Goal: Task Accomplishment & Management: Use online tool/utility

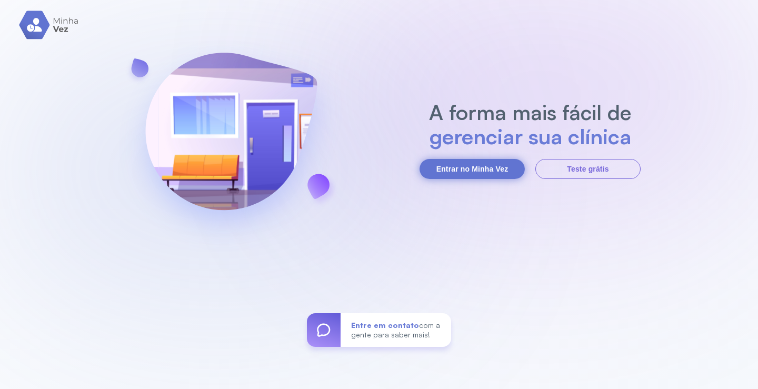
click at [509, 163] on button "Entrar no Minha Vez" at bounding box center [472, 169] width 105 height 20
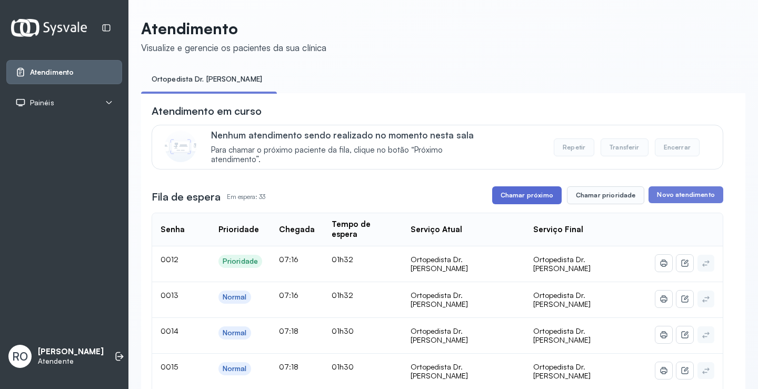
click at [535, 193] on button "Chamar próximo" at bounding box center [527, 195] width 70 height 18
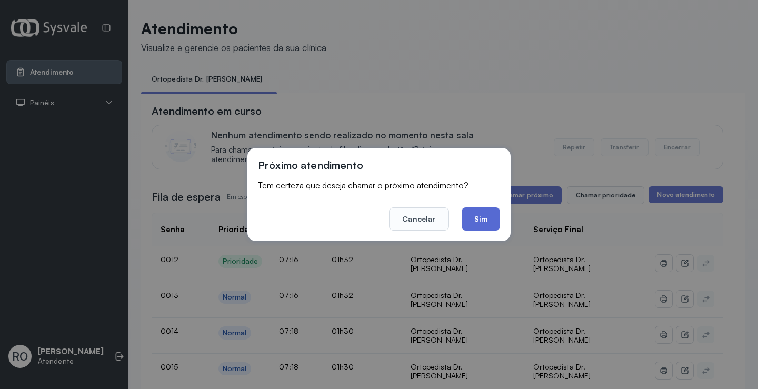
click at [496, 220] on button "Sim" at bounding box center [481, 218] width 38 height 23
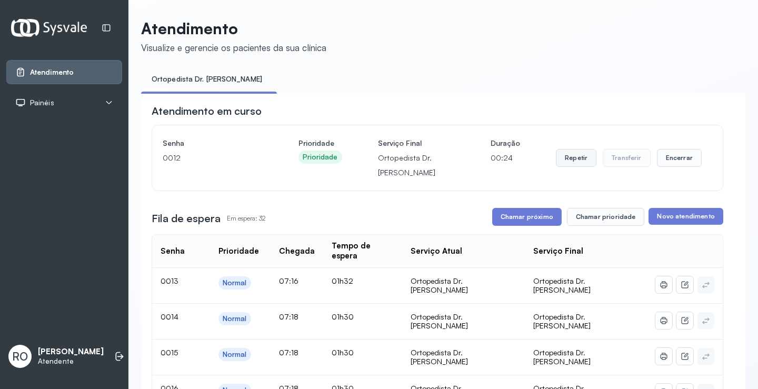
click at [575, 162] on button "Repetir" at bounding box center [576, 158] width 41 height 18
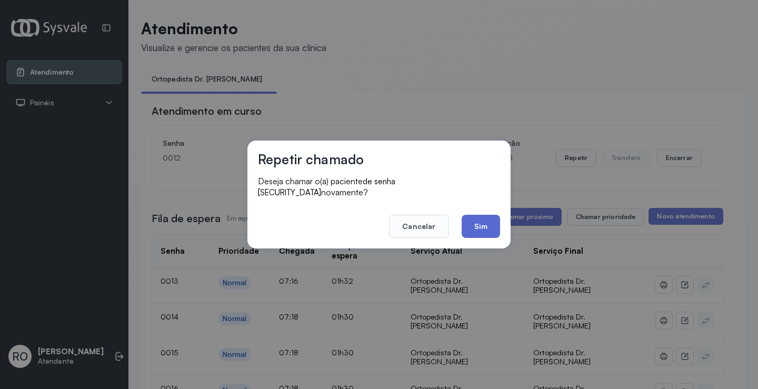
click at [480, 224] on button "Sim" at bounding box center [481, 226] width 38 height 23
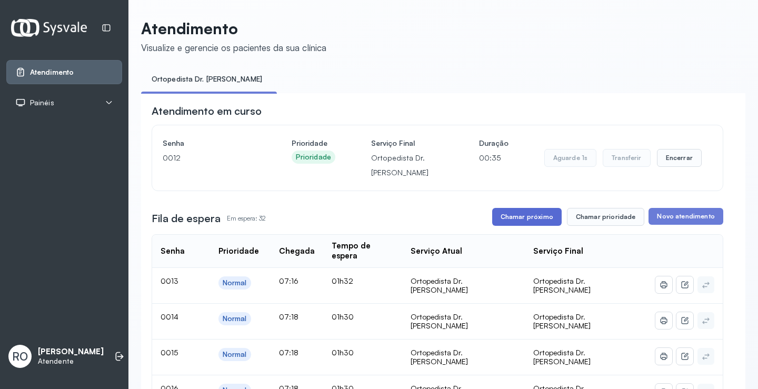
click at [520, 217] on button "Chamar próximo" at bounding box center [527, 217] width 70 height 18
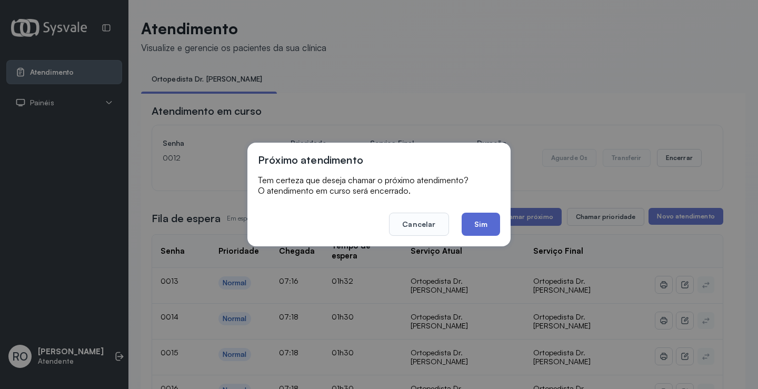
click at [492, 226] on button "Sim" at bounding box center [481, 224] width 38 height 23
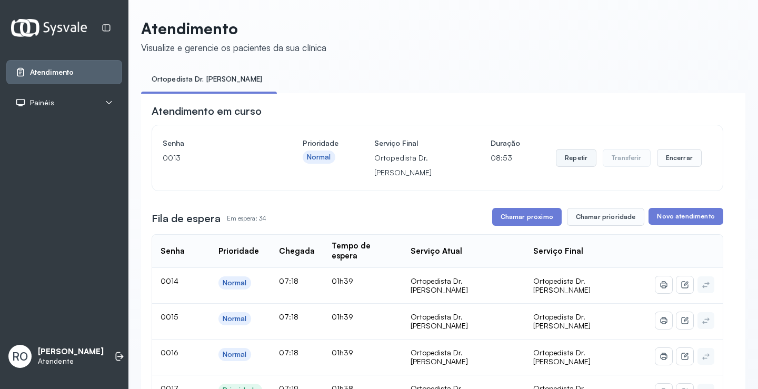
click at [583, 155] on button "Repetir" at bounding box center [576, 158] width 41 height 18
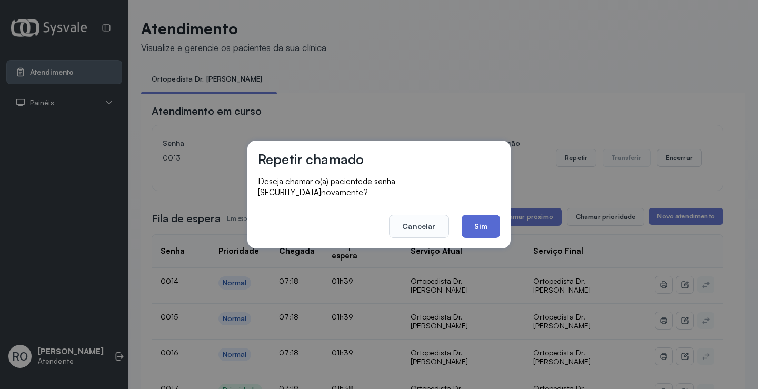
click at [470, 215] on button "Sim" at bounding box center [481, 226] width 38 height 23
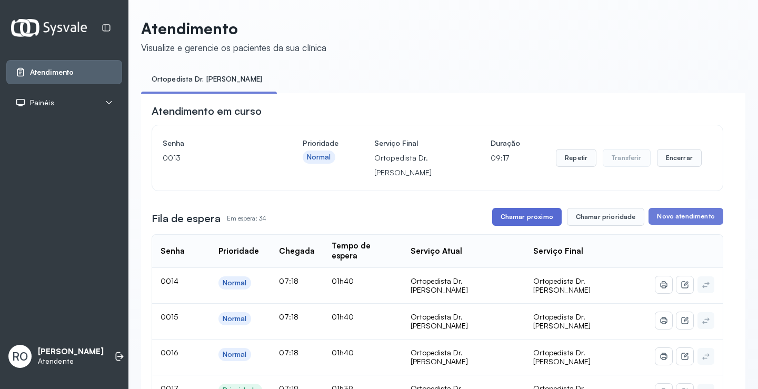
click at [530, 215] on button "Chamar próximo" at bounding box center [527, 217] width 70 height 18
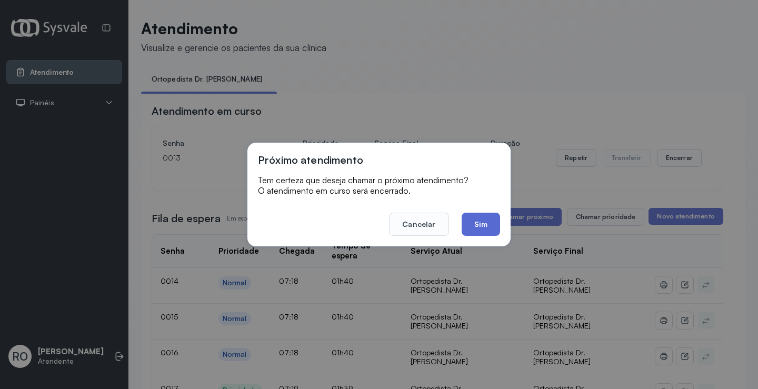
click at [480, 217] on button "Sim" at bounding box center [481, 224] width 38 height 23
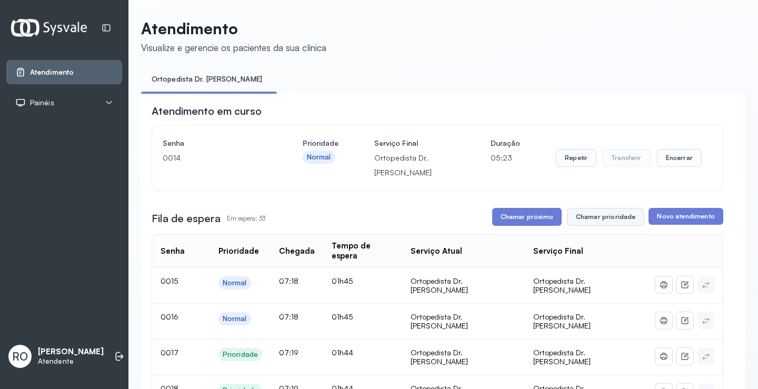
click at [620, 225] on button "Chamar prioridade" at bounding box center [606, 217] width 78 height 18
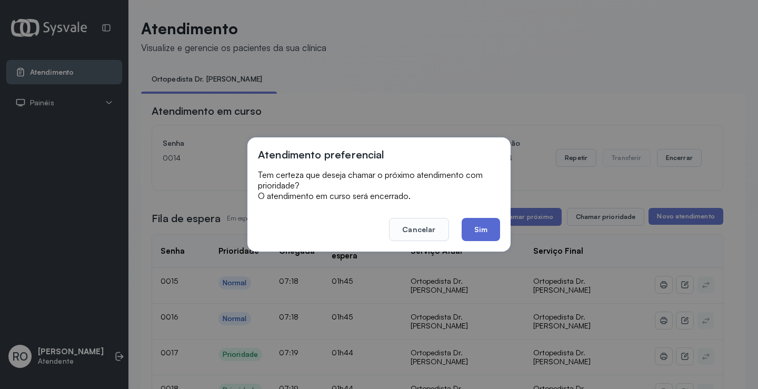
click at [489, 235] on button "Sim" at bounding box center [481, 229] width 38 height 23
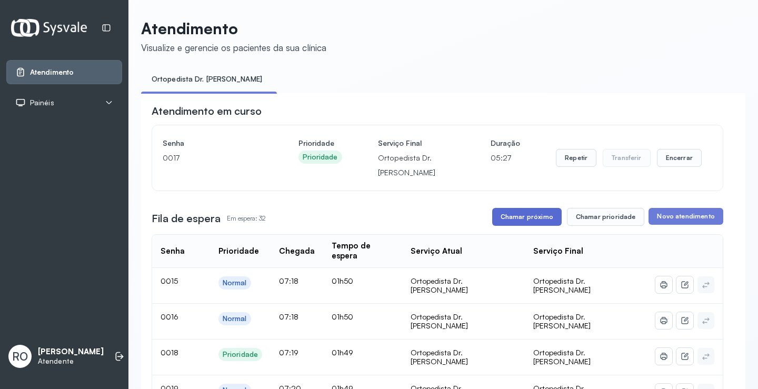
click at [527, 216] on button "Chamar próximo" at bounding box center [527, 217] width 70 height 18
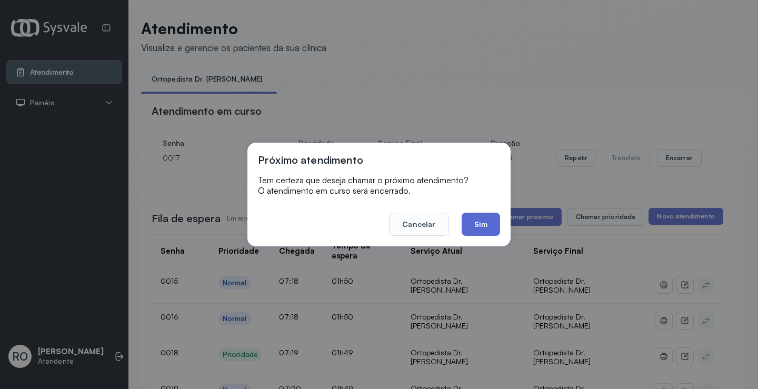
click at [472, 233] on button "Sim" at bounding box center [481, 224] width 38 height 23
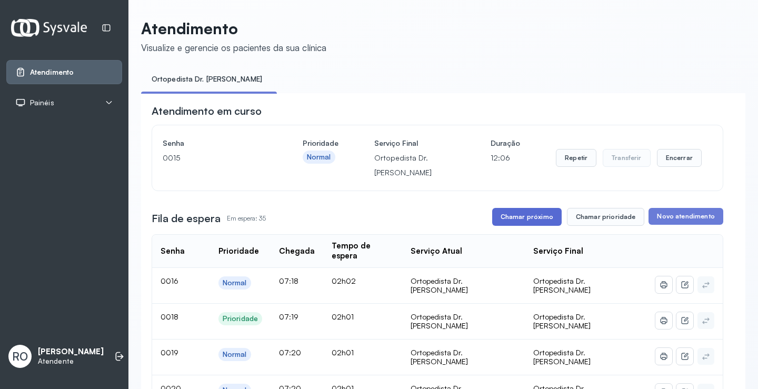
click at [508, 217] on button "Chamar próximo" at bounding box center [527, 217] width 70 height 18
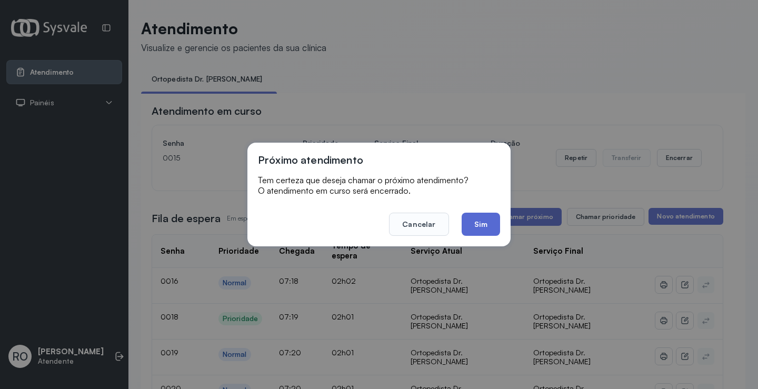
click at [488, 223] on button "Sim" at bounding box center [481, 224] width 38 height 23
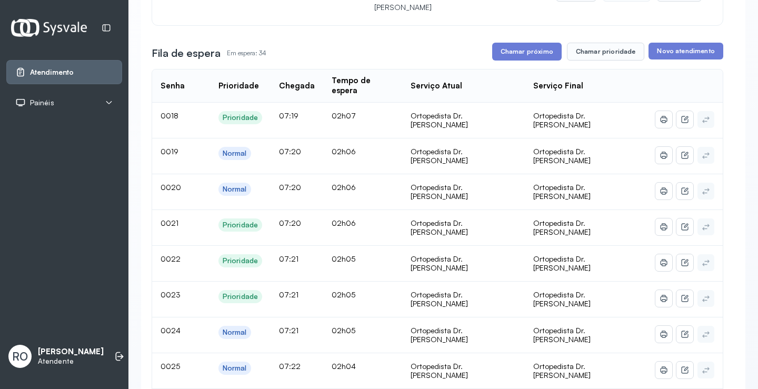
scroll to position [105, 0]
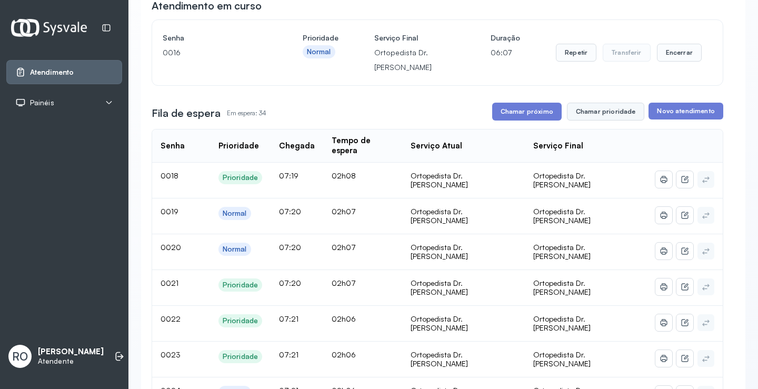
click at [616, 110] on button "Chamar prioridade" at bounding box center [606, 112] width 78 height 18
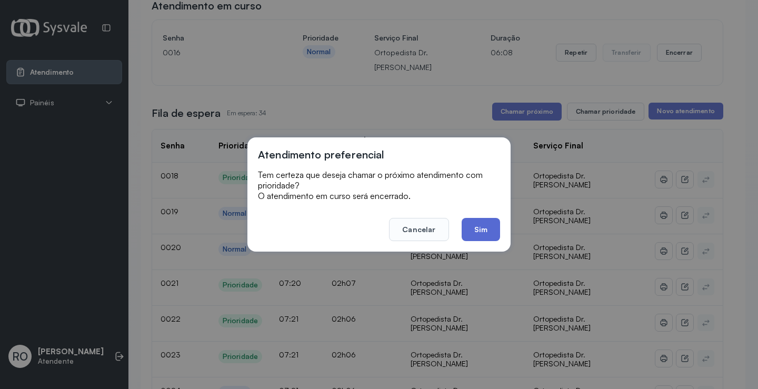
click at [474, 235] on button "Sim" at bounding box center [481, 229] width 38 height 23
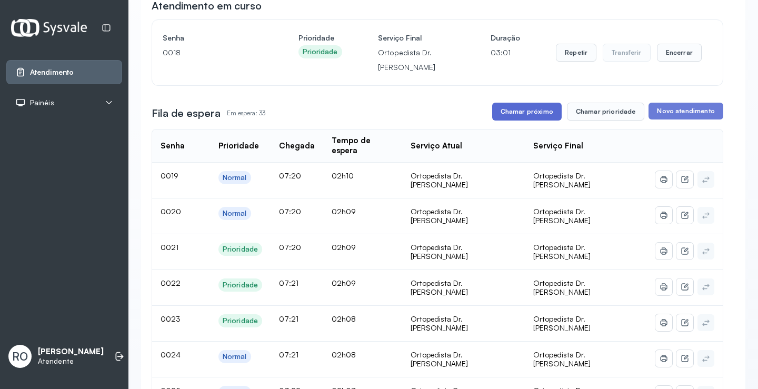
click at [535, 120] on button "Chamar próximo" at bounding box center [527, 112] width 70 height 18
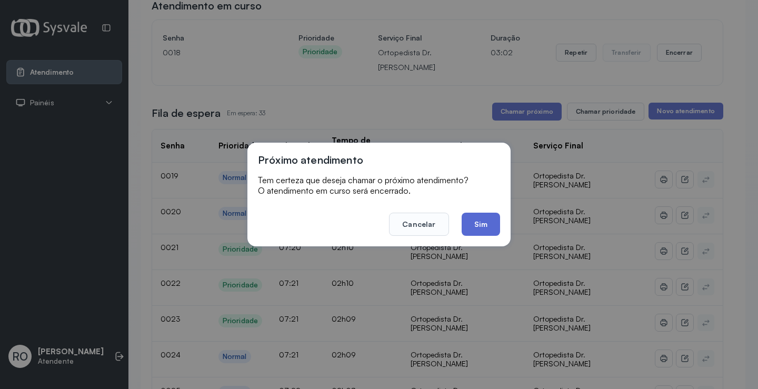
click at [492, 231] on button "Sim" at bounding box center [481, 224] width 38 height 23
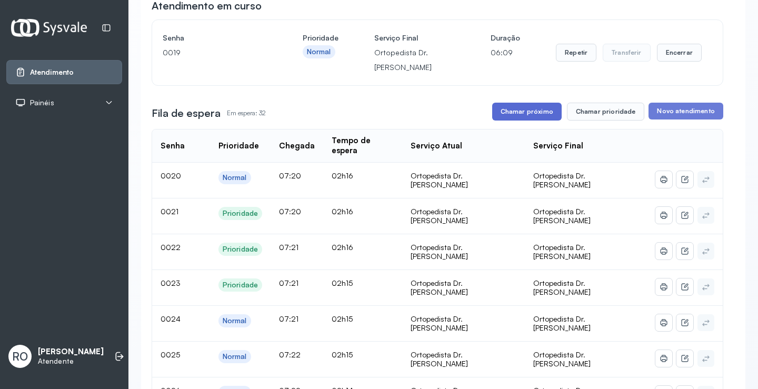
click at [513, 116] on button "Chamar próximo" at bounding box center [527, 112] width 70 height 18
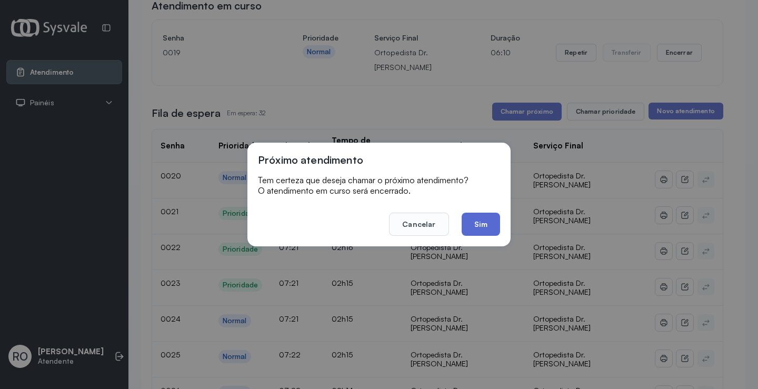
click at [478, 225] on button "Sim" at bounding box center [481, 224] width 38 height 23
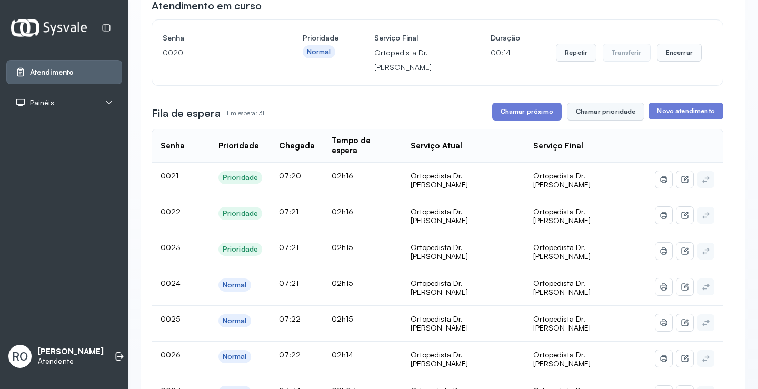
click at [591, 116] on button "Chamar prioridade" at bounding box center [606, 112] width 78 height 18
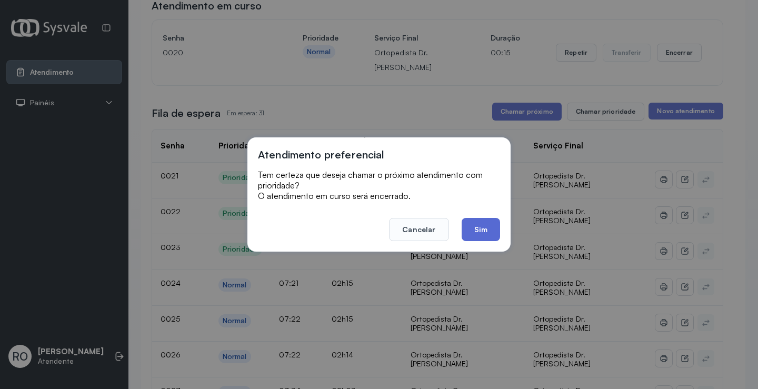
click at [487, 236] on button "Sim" at bounding box center [481, 229] width 38 height 23
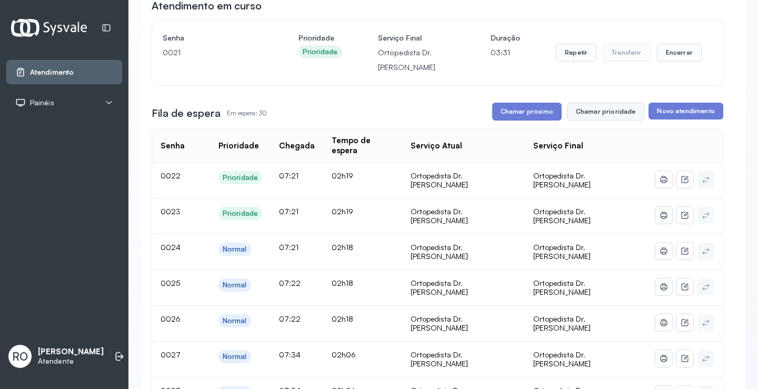
click at [608, 113] on button "Chamar prioridade" at bounding box center [606, 112] width 78 height 18
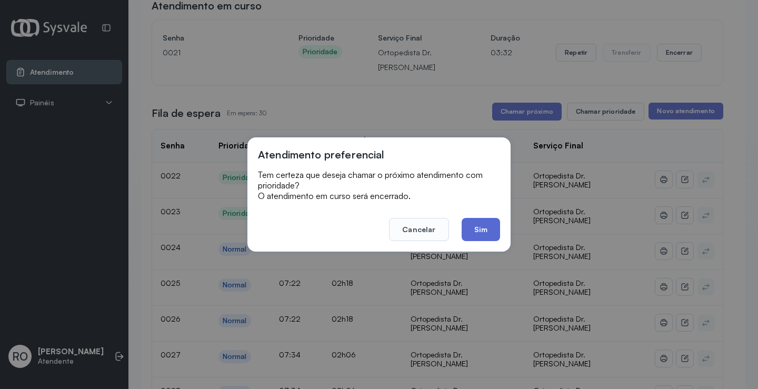
click at [481, 223] on button "Sim" at bounding box center [481, 229] width 38 height 23
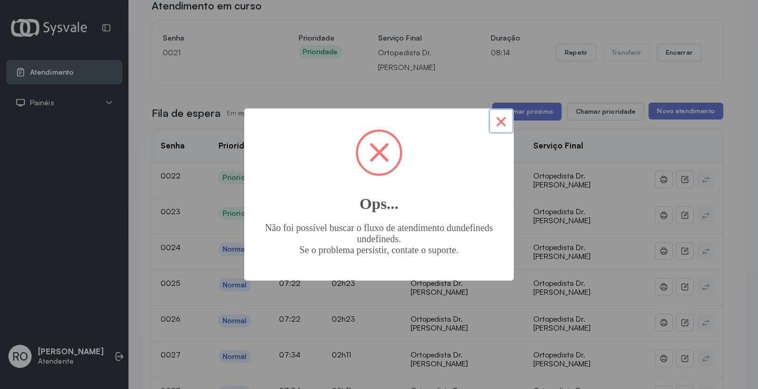
click at [502, 118] on button "×" at bounding box center [501, 120] width 25 height 25
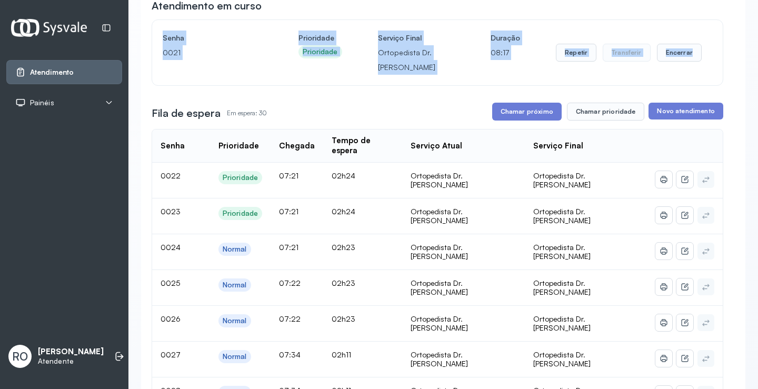
drag, startPoint x: 165, startPoint y: 41, endPoint x: 733, endPoint y: 52, distance: 567.8
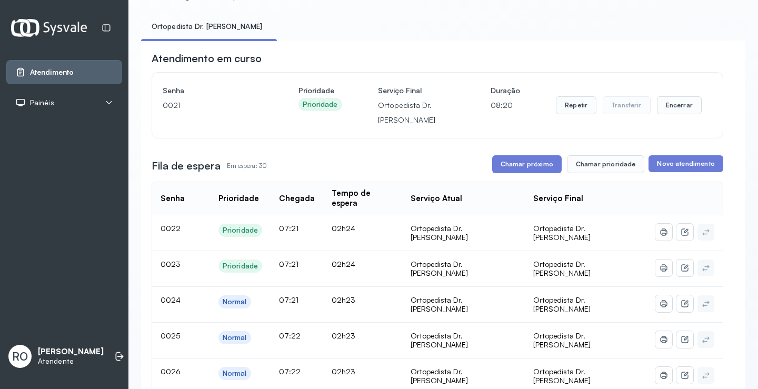
scroll to position [0, 0]
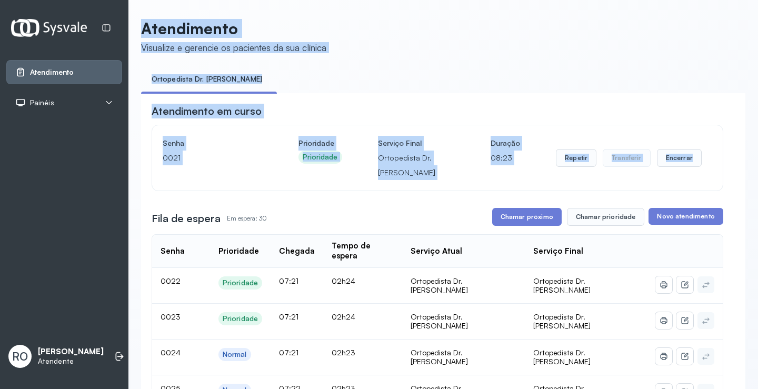
drag, startPoint x: 144, startPoint y: 29, endPoint x: 750, endPoint y: 177, distance: 624.4
click at [750, 177] on div "Atendimento Visualize e gerencie os pacientes da sua clínica Ortopedista Dr. Ra…" at bounding box center [443, 194] width 630 height 389
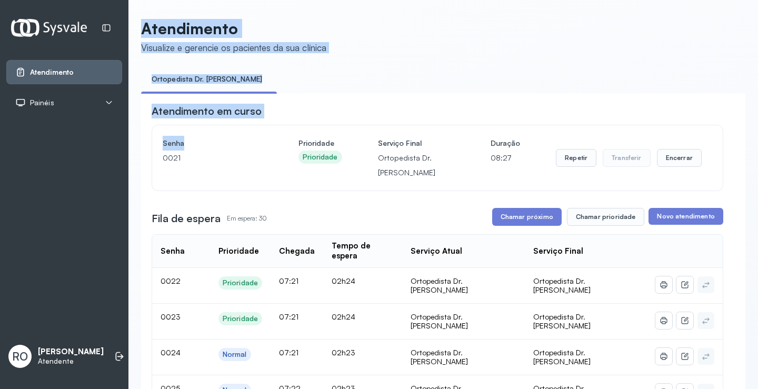
drag, startPoint x: 142, startPoint y: 29, endPoint x: 222, endPoint y: 126, distance: 125.3
click at [352, 49] on header "Atendimento Visualize e gerencie os pacientes da sua clínica" at bounding box center [443, 36] width 605 height 35
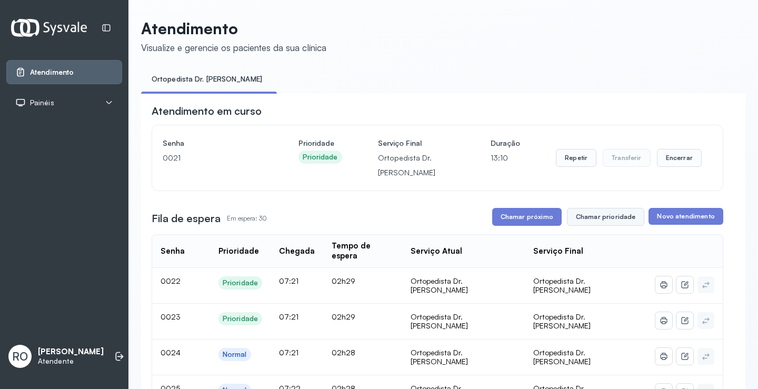
click at [610, 213] on button "Chamar prioridade" at bounding box center [606, 217] width 78 height 18
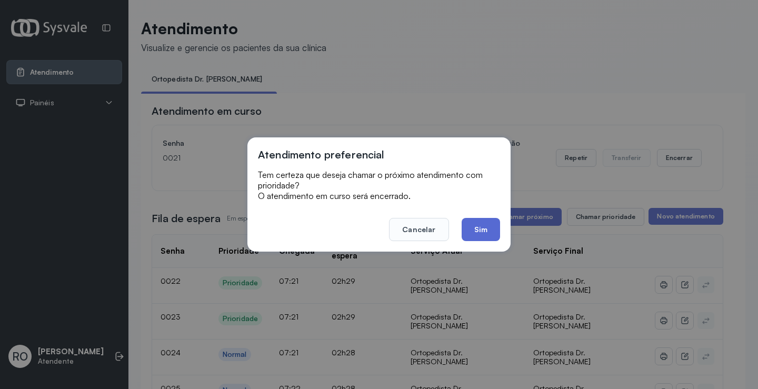
click at [481, 222] on button "Sim" at bounding box center [481, 229] width 38 height 23
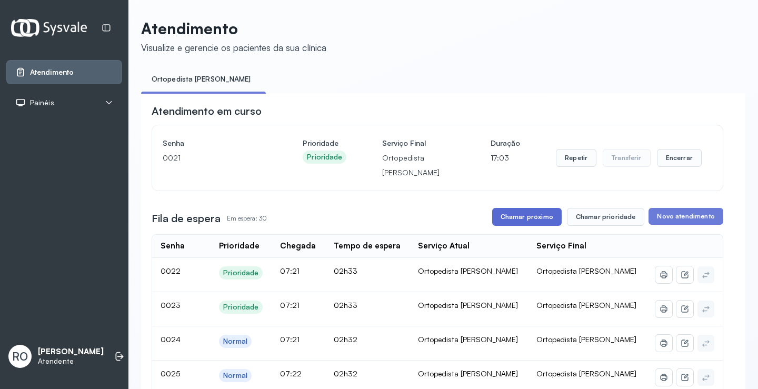
click at [510, 217] on button "Chamar próximo" at bounding box center [527, 217] width 70 height 18
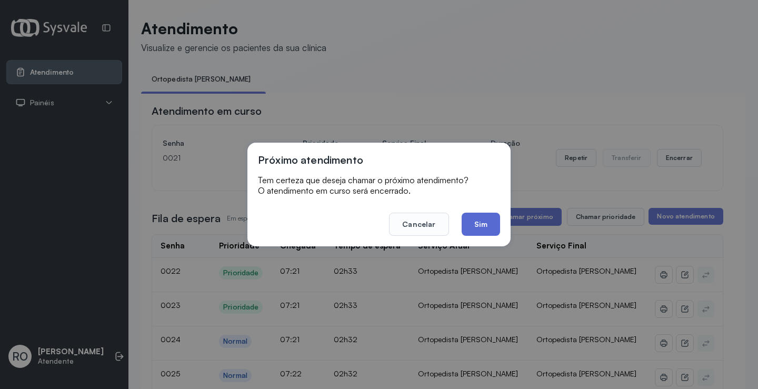
click at [490, 227] on button "Sim" at bounding box center [481, 224] width 38 height 23
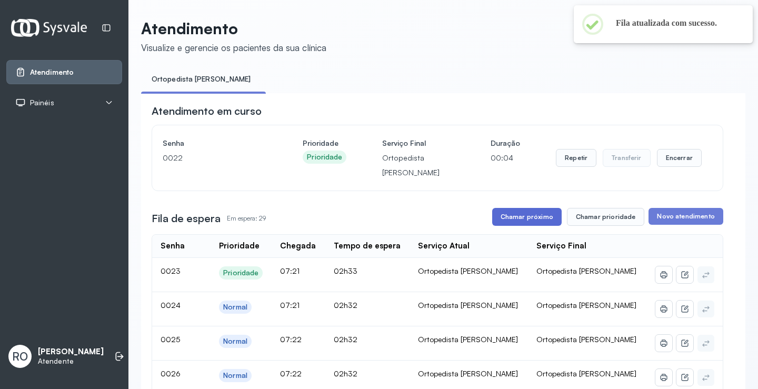
click at [526, 222] on button "Chamar próximo" at bounding box center [527, 217] width 70 height 18
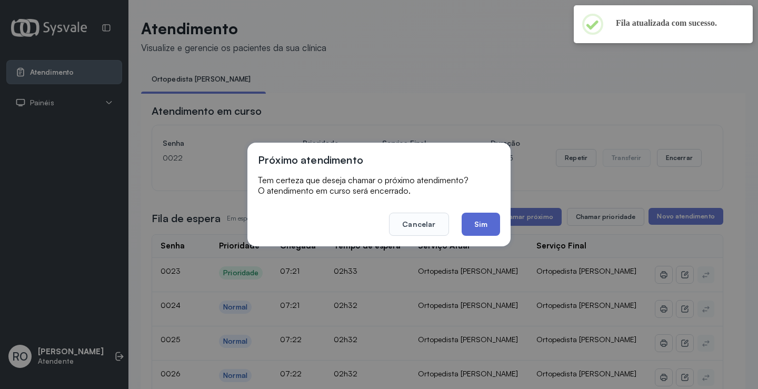
click at [477, 222] on button "Sim" at bounding box center [481, 224] width 38 height 23
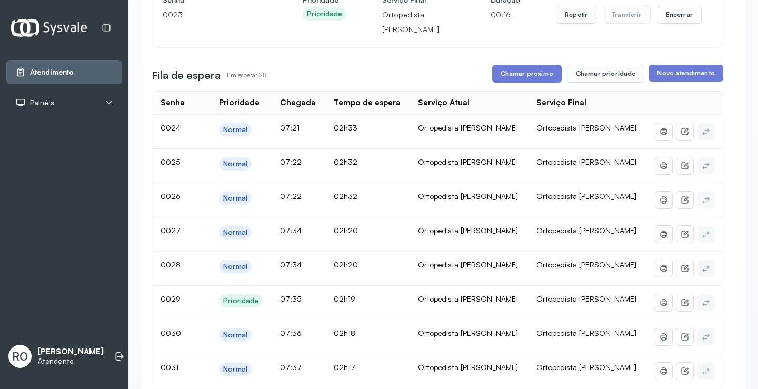
scroll to position [105, 0]
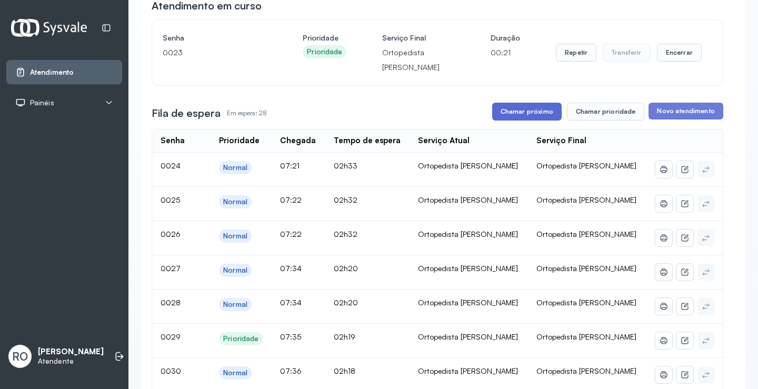
click at [510, 113] on button "Chamar próximo" at bounding box center [527, 112] width 70 height 18
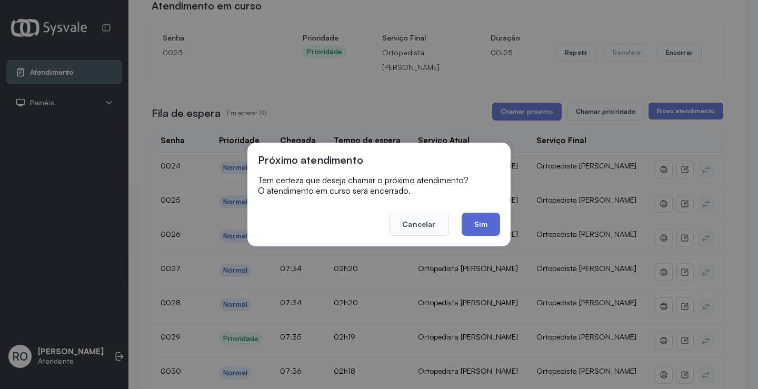
click at [474, 216] on button "Sim" at bounding box center [481, 224] width 38 height 23
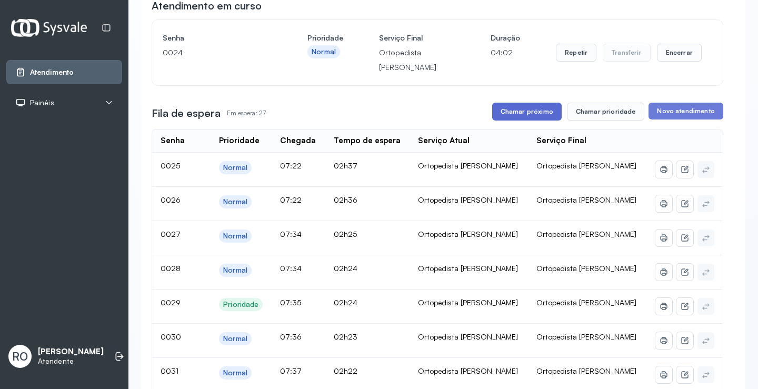
click at [523, 114] on button "Chamar próximo" at bounding box center [527, 112] width 70 height 18
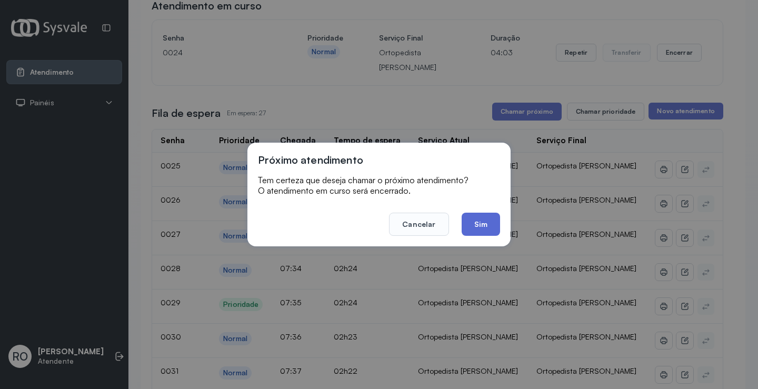
click at [483, 230] on button "Sim" at bounding box center [481, 224] width 38 height 23
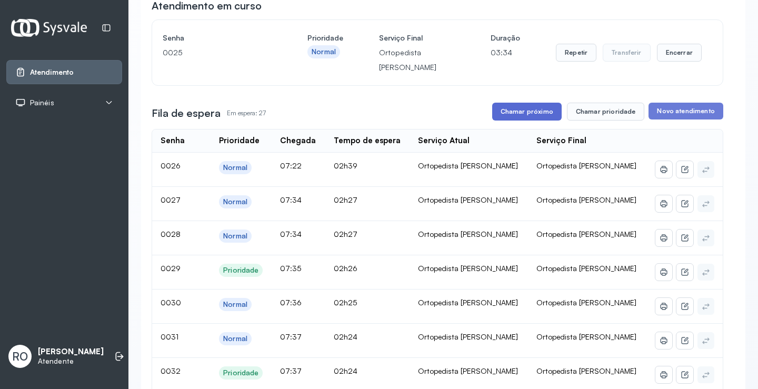
click at [520, 118] on button "Chamar próximo" at bounding box center [527, 112] width 70 height 18
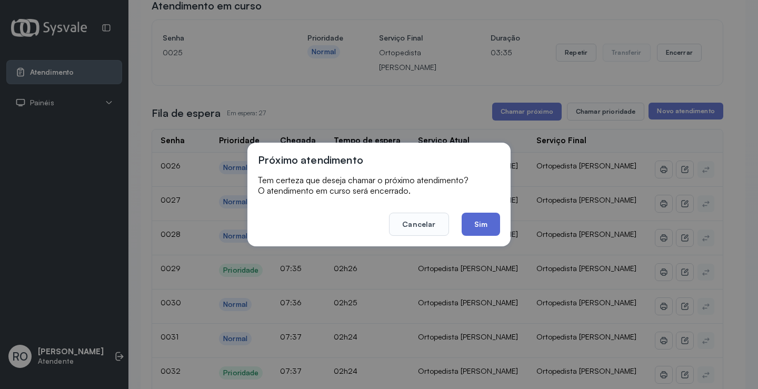
click at [483, 220] on button "Sim" at bounding box center [481, 224] width 38 height 23
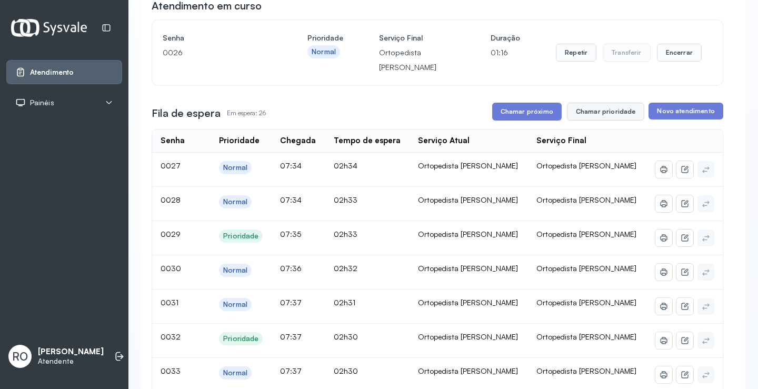
click at [622, 115] on button "Chamar prioridade" at bounding box center [606, 112] width 78 height 18
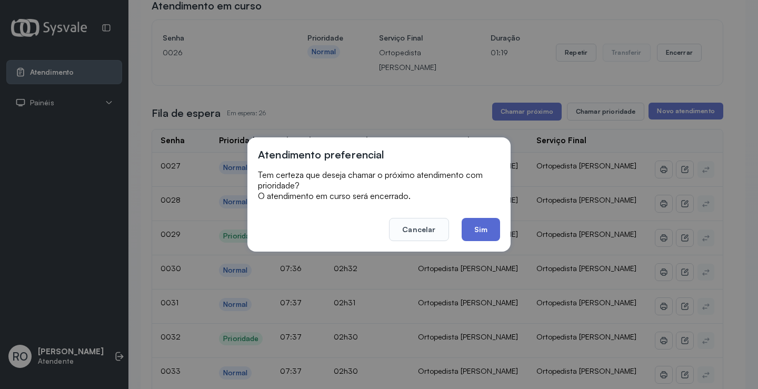
click at [480, 238] on button "Sim" at bounding box center [481, 229] width 38 height 23
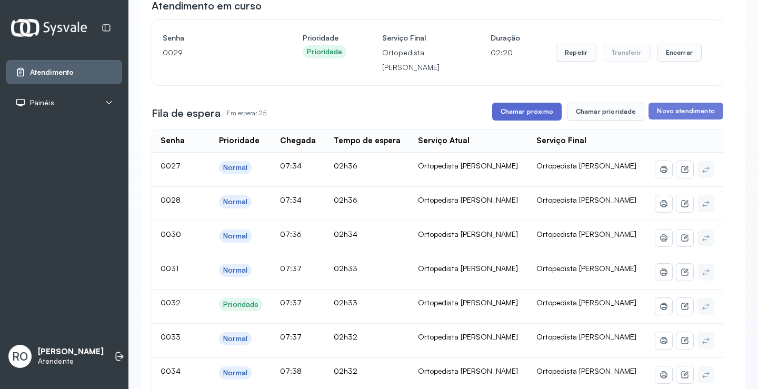
click at [519, 115] on button "Chamar próximo" at bounding box center [527, 112] width 70 height 18
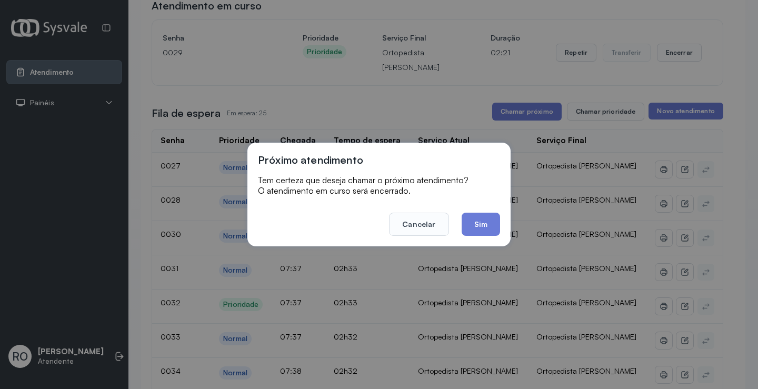
click at [493, 225] on button "Sim" at bounding box center [481, 224] width 38 height 23
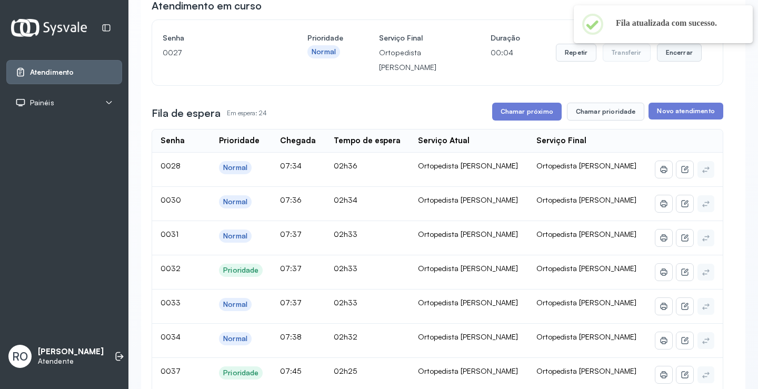
click at [671, 57] on button "Encerrar" at bounding box center [679, 53] width 45 height 18
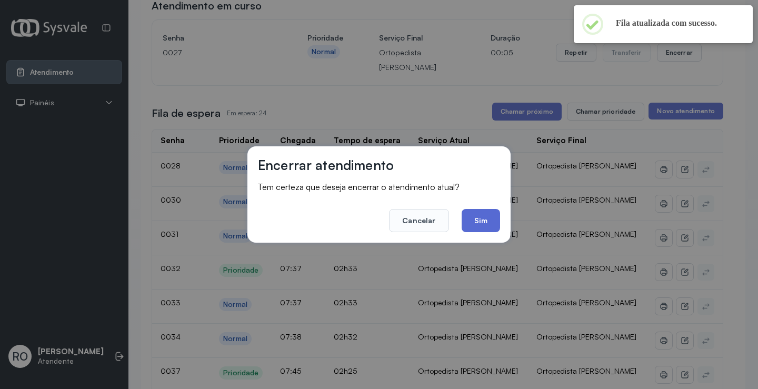
click at [485, 215] on button "Sim" at bounding box center [481, 220] width 38 height 23
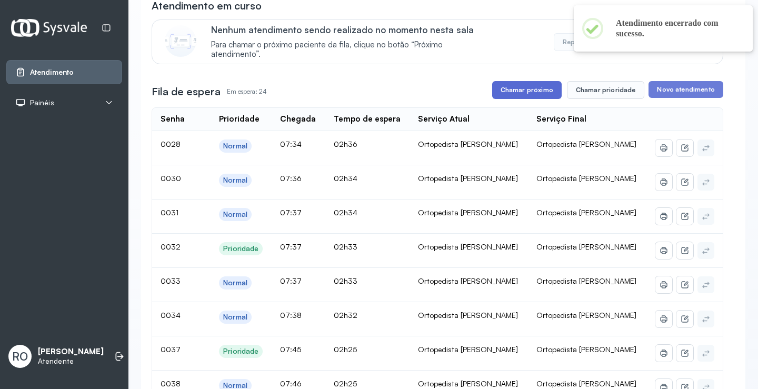
click at [530, 87] on button "Chamar próximo" at bounding box center [527, 90] width 70 height 18
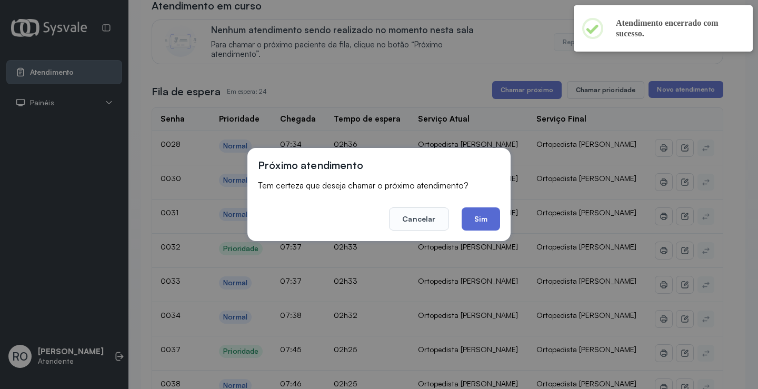
click at [478, 219] on button "Sim" at bounding box center [481, 218] width 38 height 23
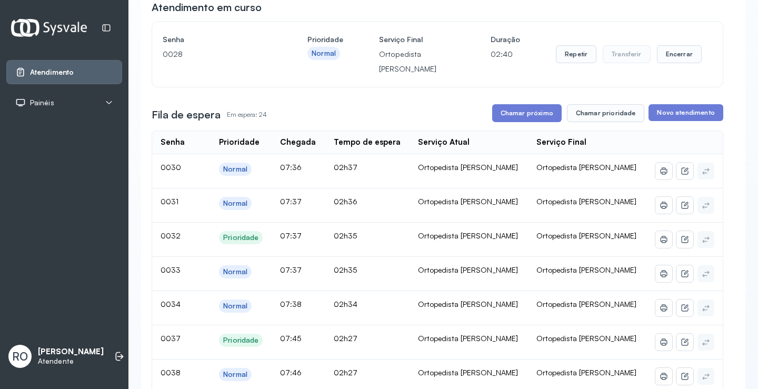
scroll to position [16, 0]
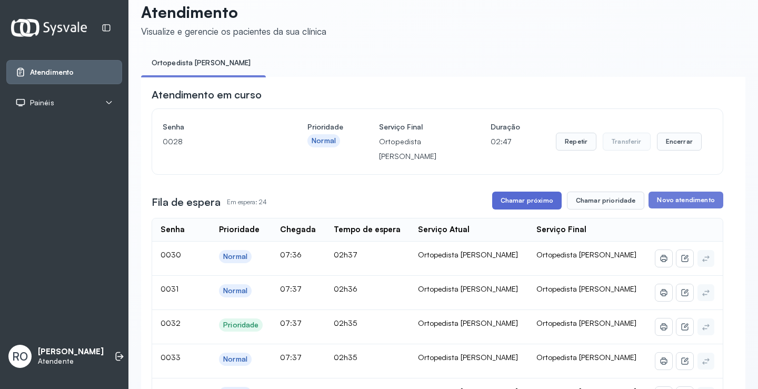
click at [503, 203] on button "Chamar próximo" at bounding box center [527, 201] width 70 height 18
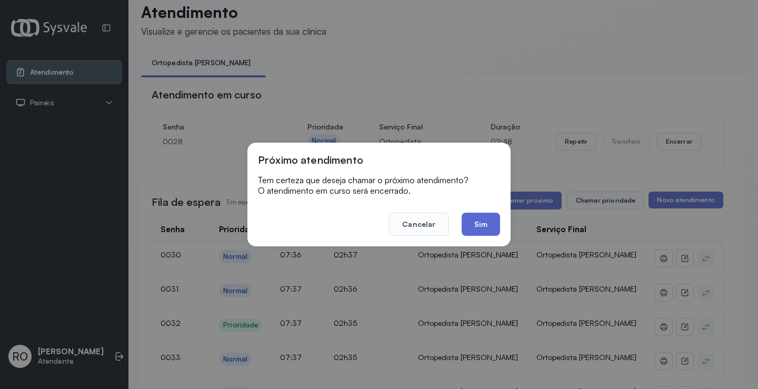
click at [481, 219] on button "Sim" at bounding box center [481, 224] width 38 height 23
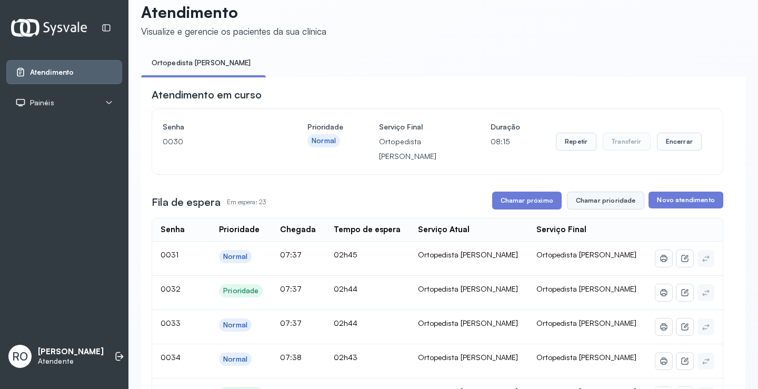
click at [609, 201] on button "Chamar prioridade" at bounding box center [606, 201] width 78 height 18
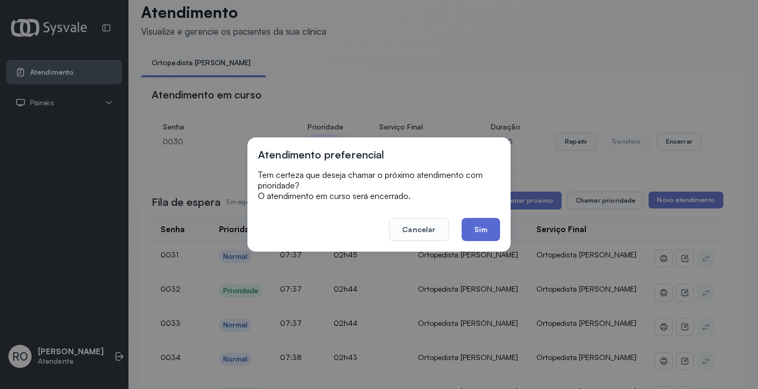
click at [488, 229] on button "Sim" at bounding box center [481, 229] width 38 height 23
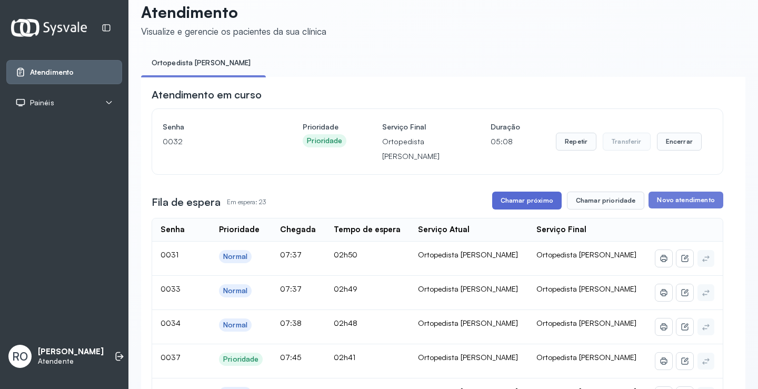
click at [528, 208] on button "Chamar próximo" at bounding box center [527, 201] width 70 height 18
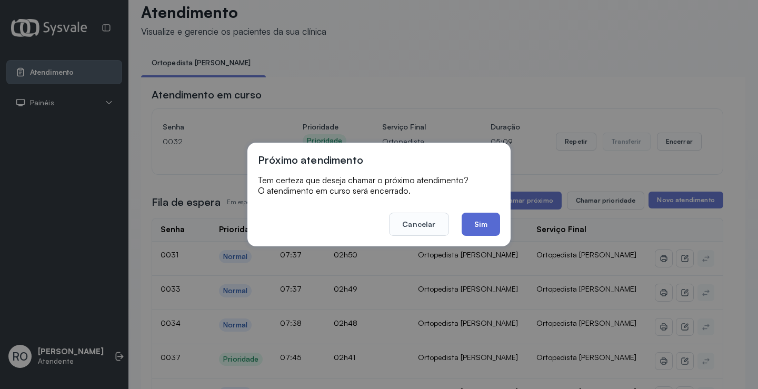
click at [483, 235] on button "Sim" at bounding box center [481, 224] width 38 height 23
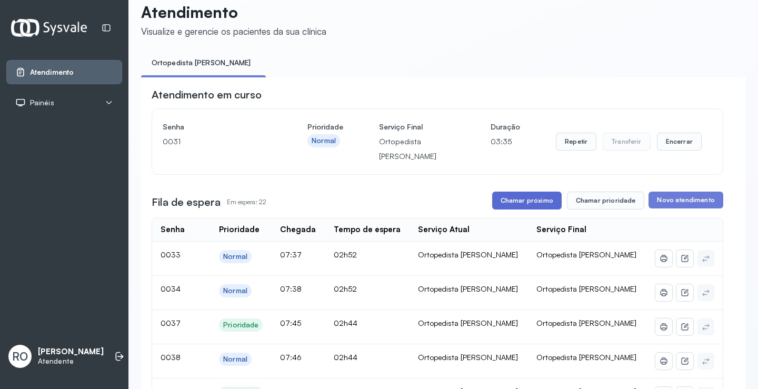
click at [518, 204] on button "Chamar próximo" at bounding box center [527, 201] width 70 height 18
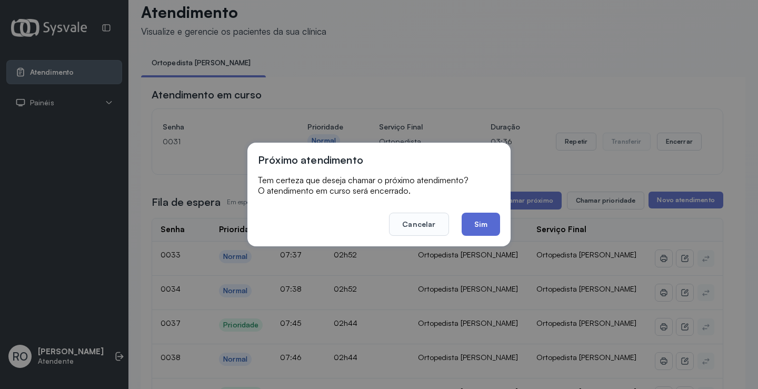
click at [480, 226] on button "Sim" at bounding box center [481, 224] width 38 height 23
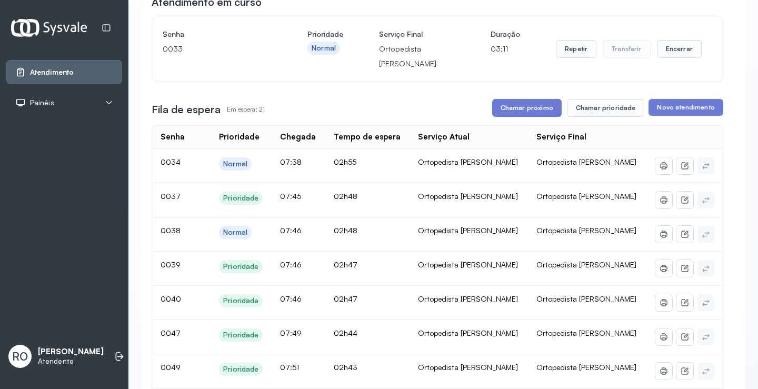
scroll to position [122, 0]
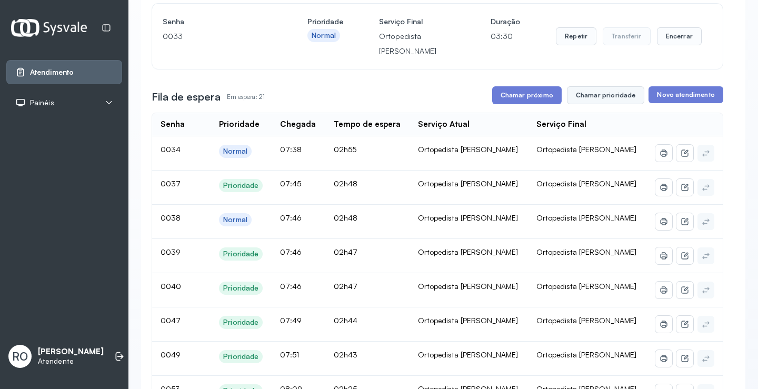
click at [581, 100] on button "Chamar prioridade" at bounding box center [606, 95] width 78 height 18
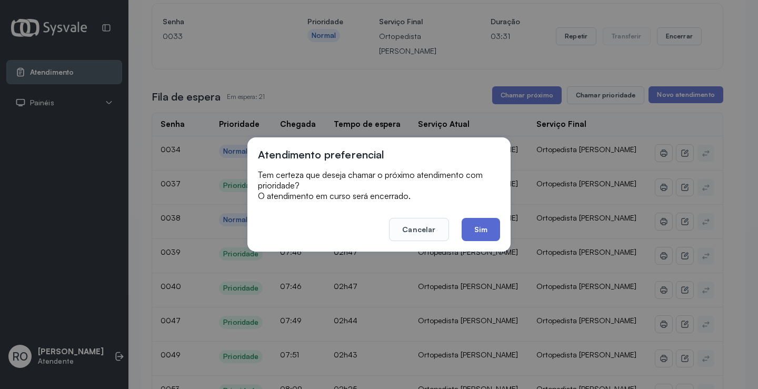
click at [481, 230] on button "Sim" at bounding box center [481, 229] width 38 height 23
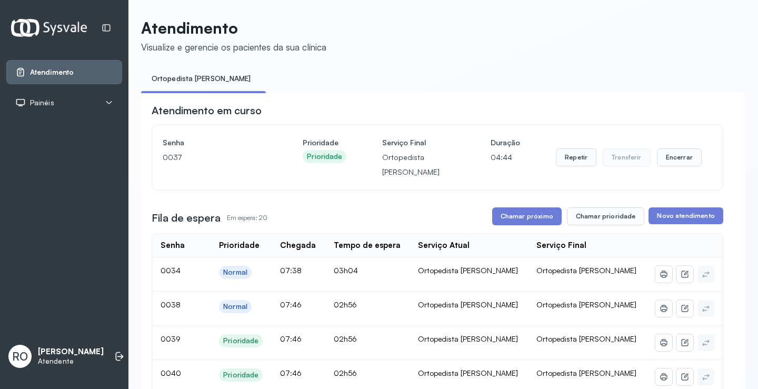
scroll to position [0, 0]
click at [532, 219] on button "Chamar próximo" at bounding box center [527, 217] width 70 height 18
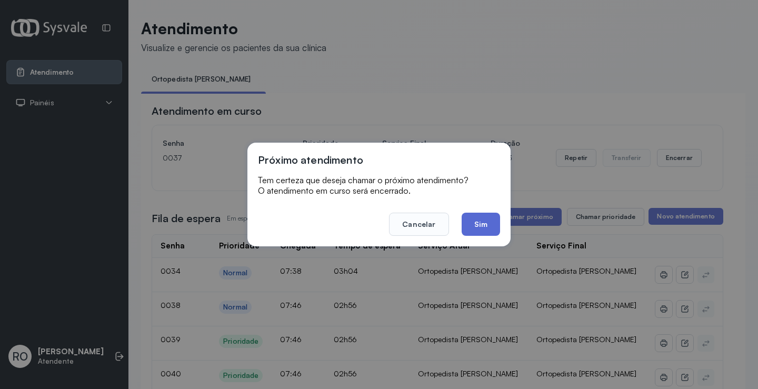
click at [488, 230] on button "Sim" at bounding box center [481, 224] width 38 height 23
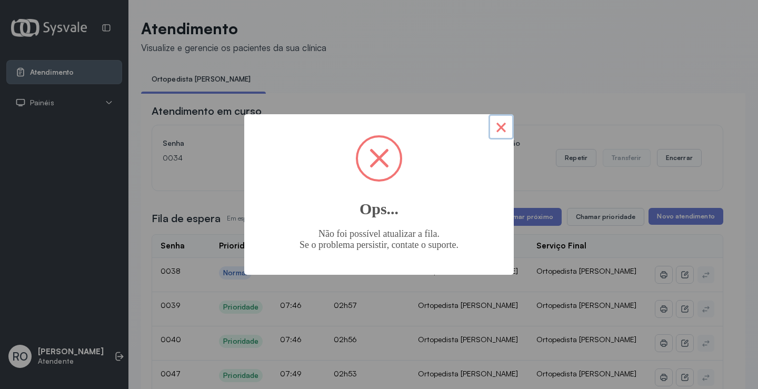
click at [507, 133] on button "×" at bounding box center [501, 126] width 25 height 25
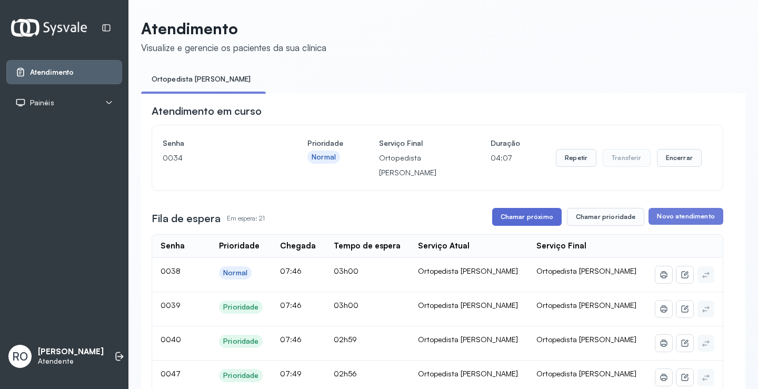
click at [509, 217] on button "Chamar próximo" at bounding box center [527, 217] width 70 height 18
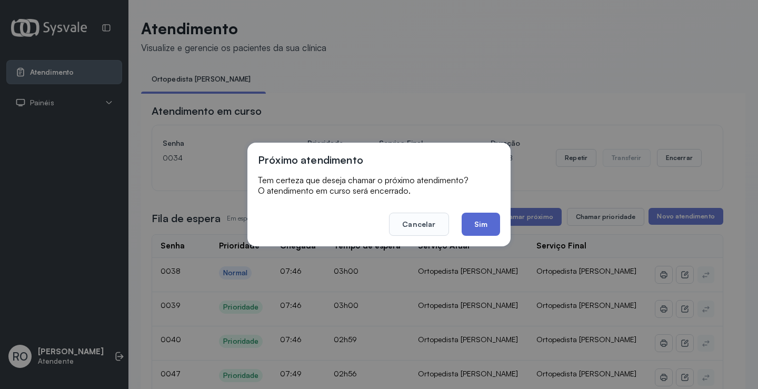
click at [477, 227] on button "Sim" at bounding box center [481, 224] width 38 height 23
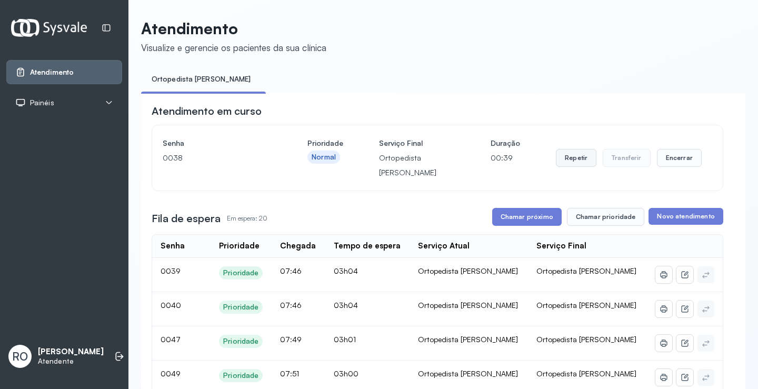
click at [569, 157] on button "Repetir" at bounding box center [576, 158] width 41 height 18
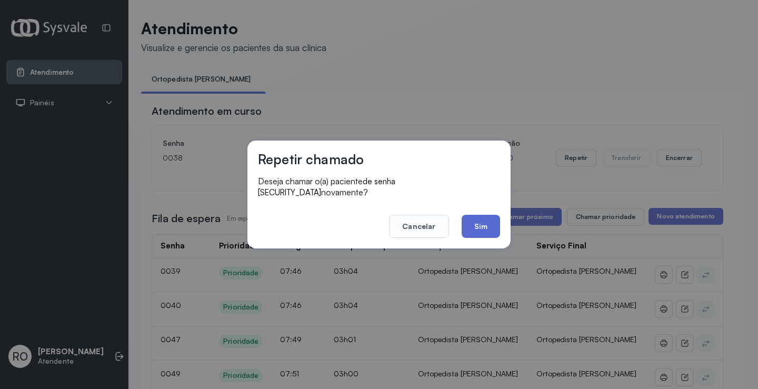
click at [481, 221] on button "Sim" at bounding box center [481, 226] width 38 height 23
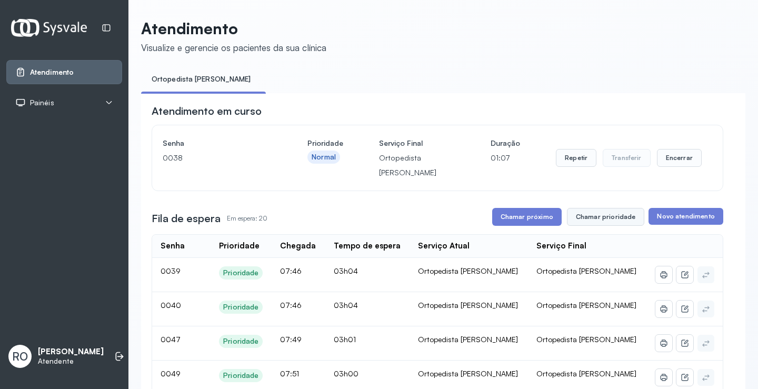
click at [618, 219] on button "Chamar prioridade" at bounding box center [606, 217] width 78 height 18
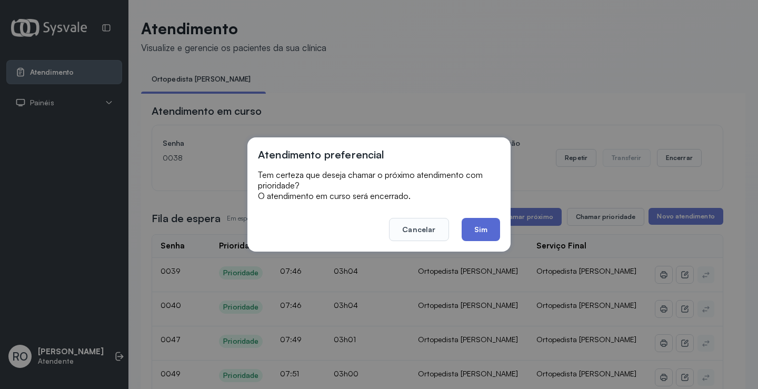
click at [484, 225] on button "Sim" at bounding box center [481, 229] width 38 height 23
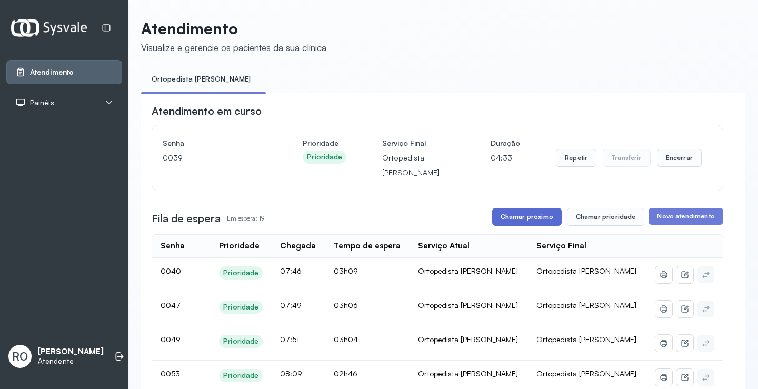
click at [549, 217] on button "Chamar próximo" at bounding box center [527, 217] width 70 height 18
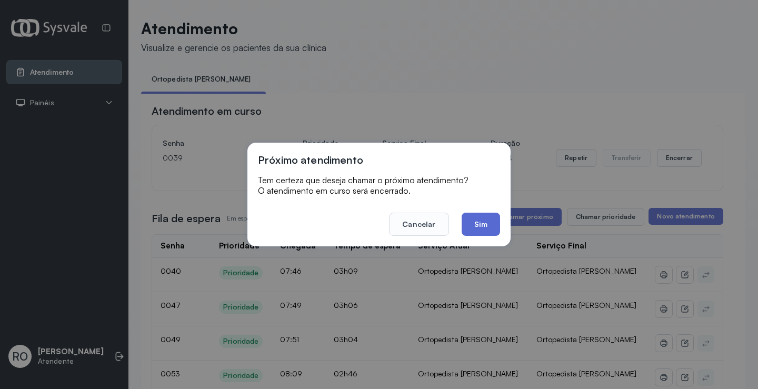
click at [474, 230] on button "Sim" at bounding box center [481, 224] width 38 height 23
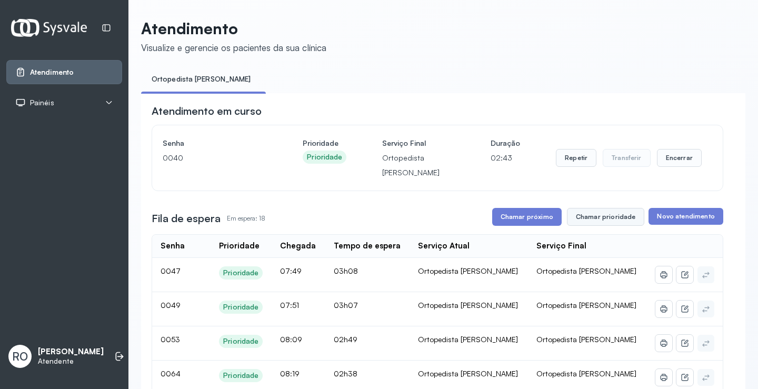
click at [579, 221] on button "Chamar prioridade" at bounding box center [606, 217] width 78 height 18
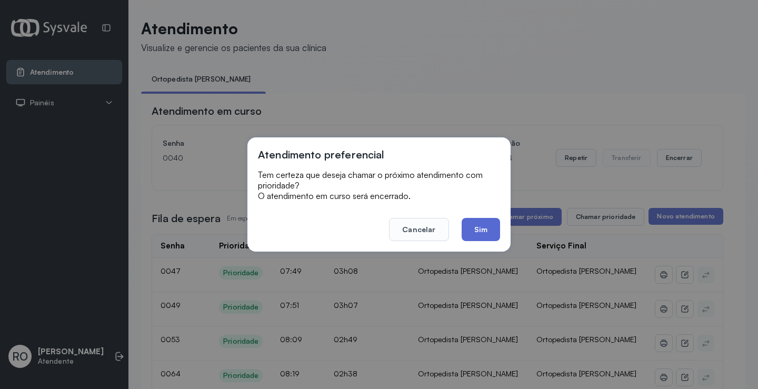
click at [479, 235] on button "Sim" at bounding box center [481, 229] width 38 height 23
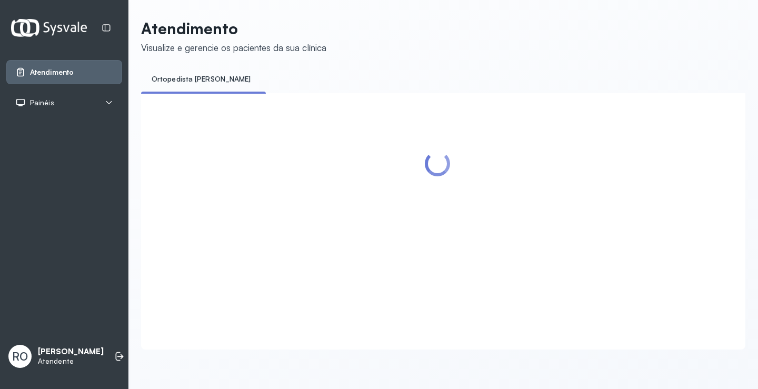
scroll to position [1, 0]
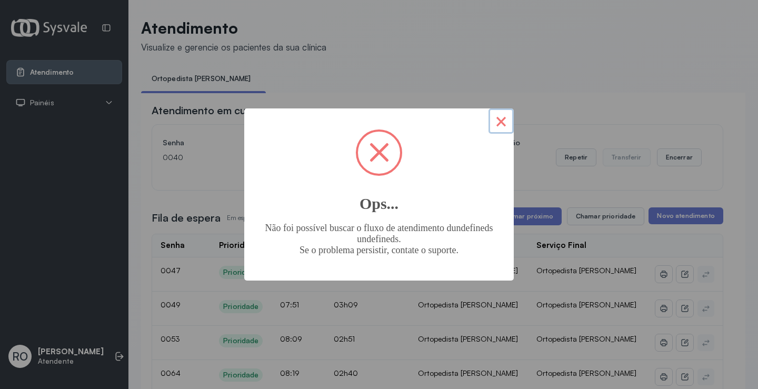
click at [497, 122] on button "×" at bounding box center [501, 120] width 25 height 25
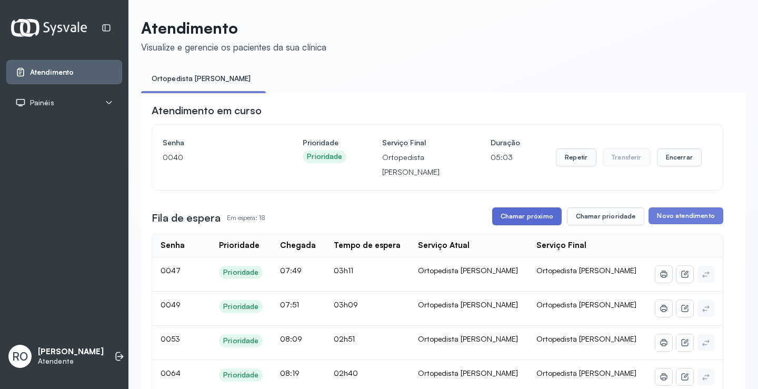
click at [517, 220] on button "Chamar próximo" at bounding box center [527, 216] width 70 height 18
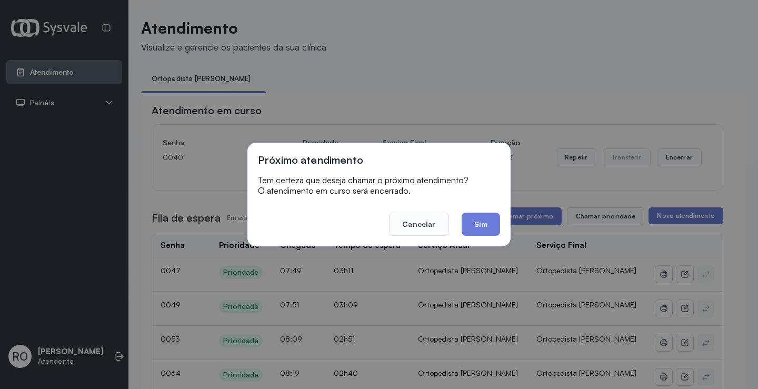
click at [504, 221] on div "Próximo atendimento Tem certeza que deseja chamar o próximo atendimento? O aten…" at bounding box center [379, 195] width 263 height 104
click at [494, 222] on button "Sim" at bounding box center [481, 224] width 38 height 23
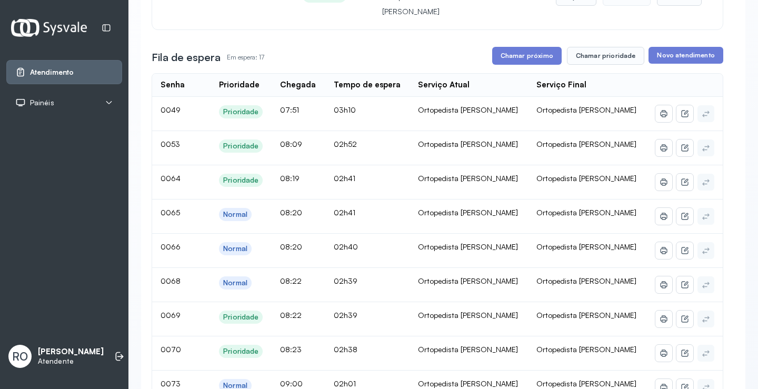
scroll to position [0, 0]
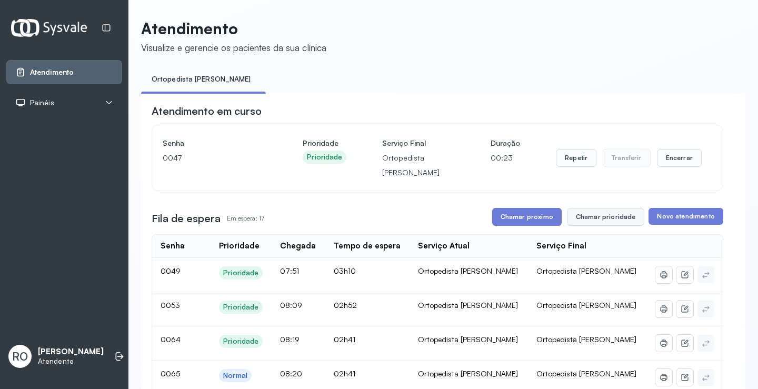
click at [609, 224] on button "Chamar prioridade" at bounding box center [606, 217] width 78 height 18
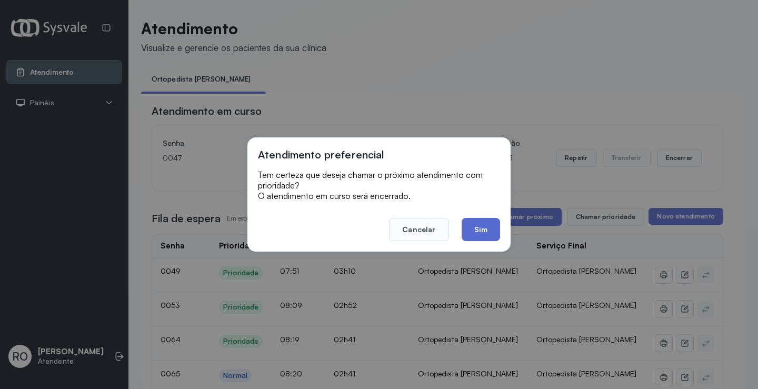
click at [476, 223] on button "Sim" at bounding box center [481, 229] width 38 height 23
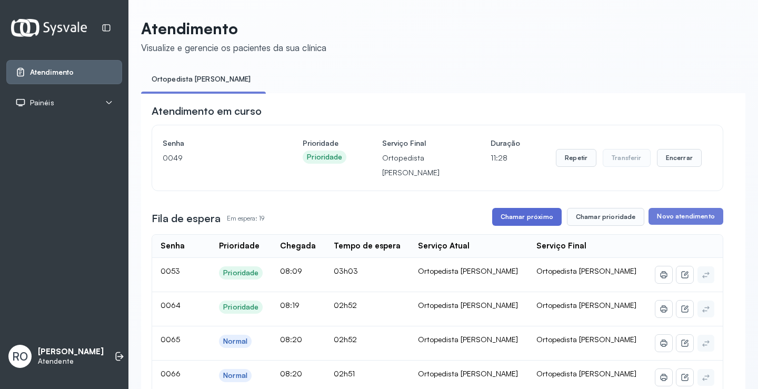
click at [509, 216] on button "Chamar próximo" at bounding box center [527, 217] width 70 height 18
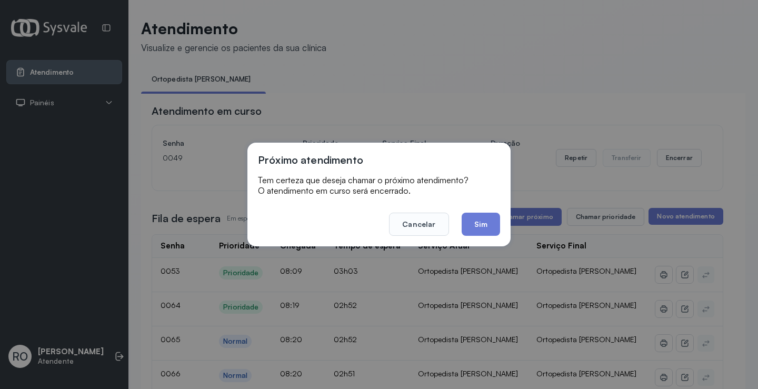
click at [441, 246] on div "Próximo atendimento Tem certeza que deseja chamar o próximo atendimento? O aten…" at bounding box center [379, 194] width 758 height 389
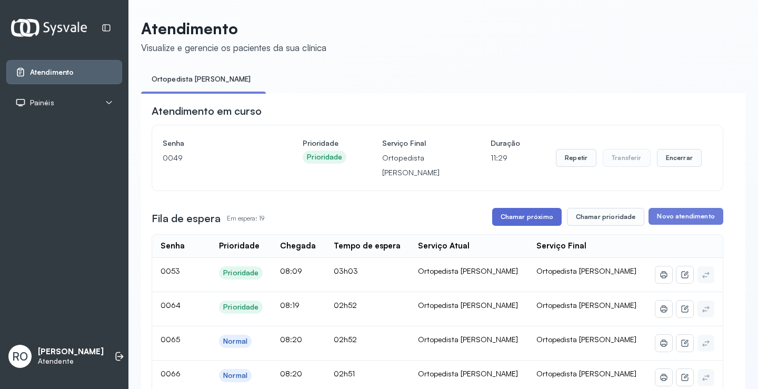
click at [529, 213] on button "Chamar próximo" at bounding box center [527, 217] width 70 height 18
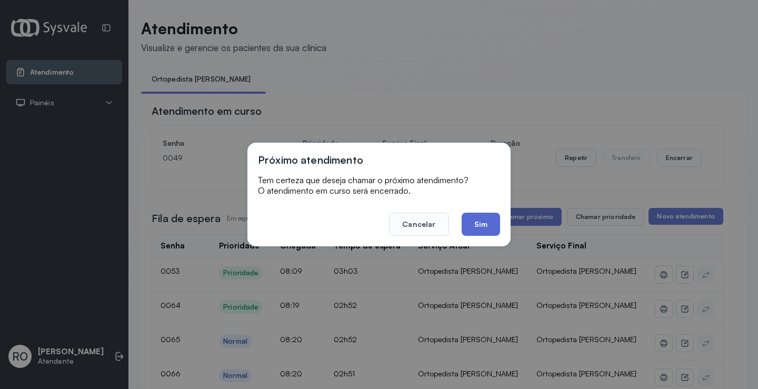
click at [474, 223] on button "Sim" at bounding box center [481, 224] width 38 height 23
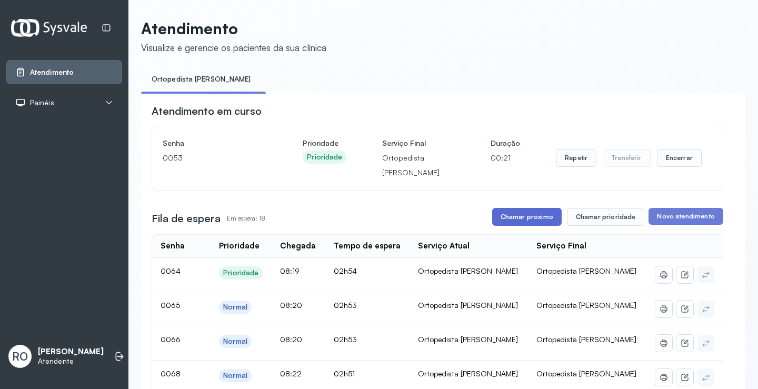
click at [539, 221] on button "Chamar próximo" at bounding box center [527, 217] width 70 height 18
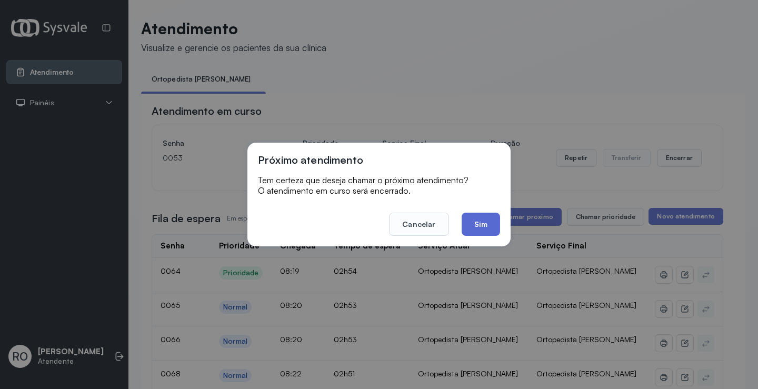
click at [481, 230] on button "Sim" at bounding box center [481, 224] width 38 height 23
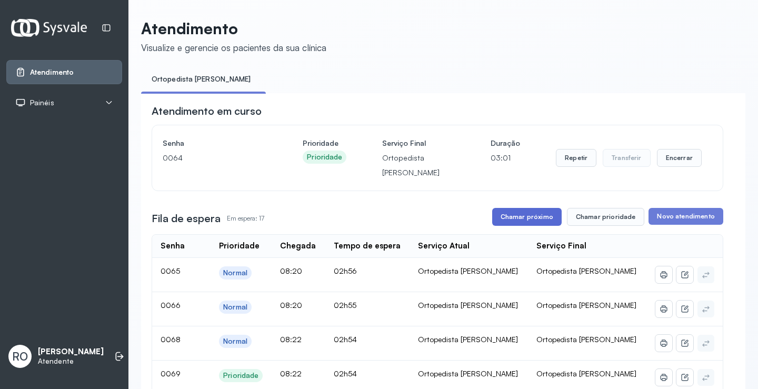
click at [527, 221] on button "Chamar próximo" at bounding box center [527, 217] width 70 height 18
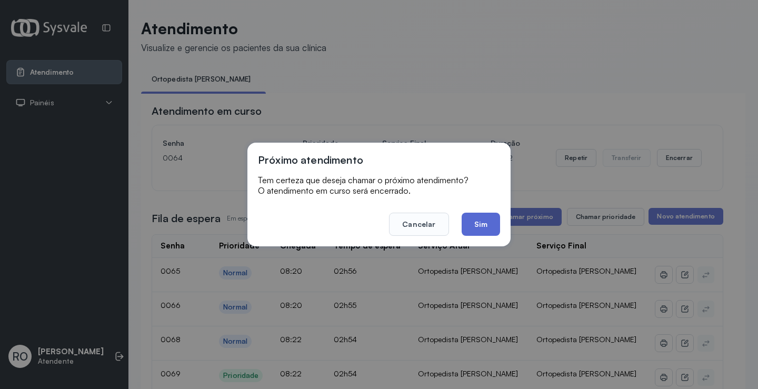
click at [477, 229] on button "Sim" at bounding box center [481, 224] width 38 height 23
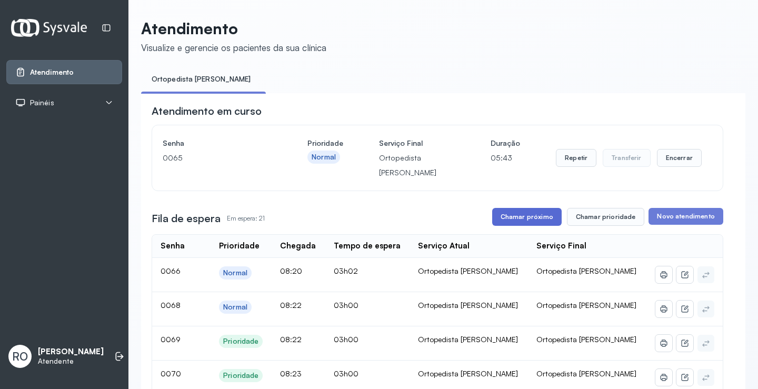
click at [523, 221] on button "Chamar próximo" at bounding box center [527, 217] width 70 height 18
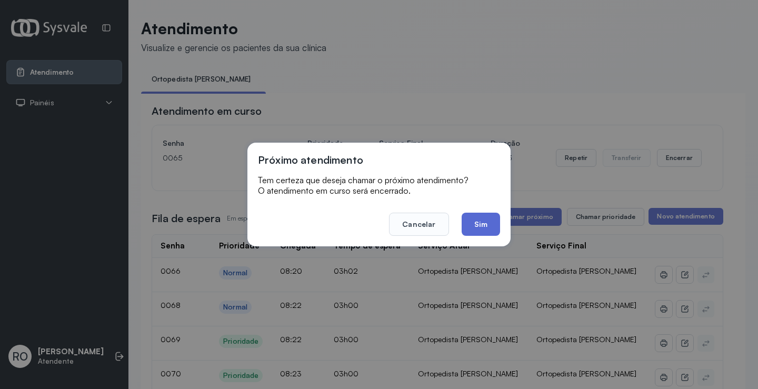
click at [478, 230] on button "Sim" at bounding box center [481, 224] width 38 height 23
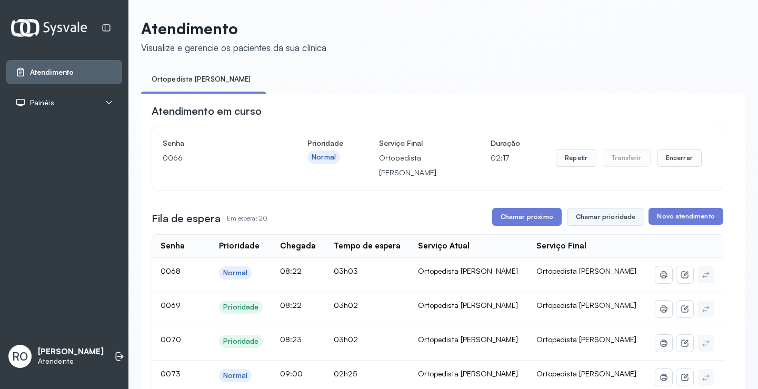
click at [612, 226] on button "Chamar prioridade" at bounding box center [606, 217] width 78 height 18
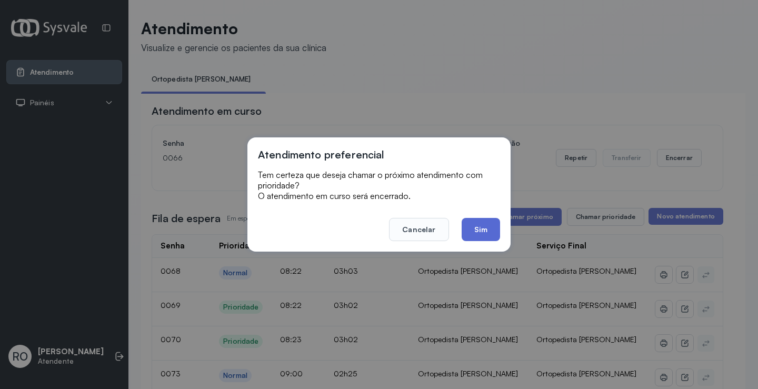
click at [473, 229] on button "Sim" at bounding box center [481, 229] width 38 height 23
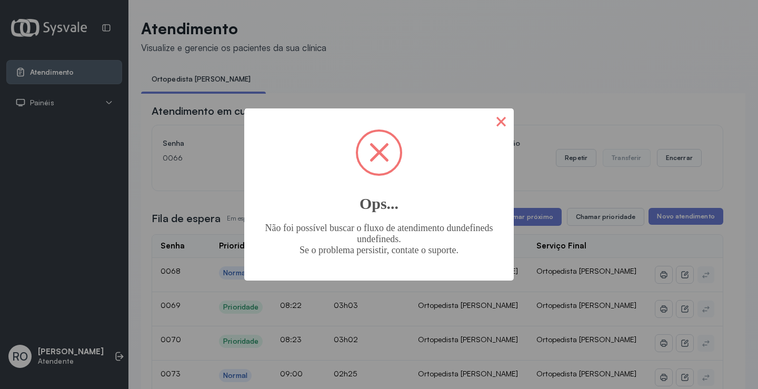
click at [498, 128] on button "×" at bounding box center [501, 120] width 25 height 25
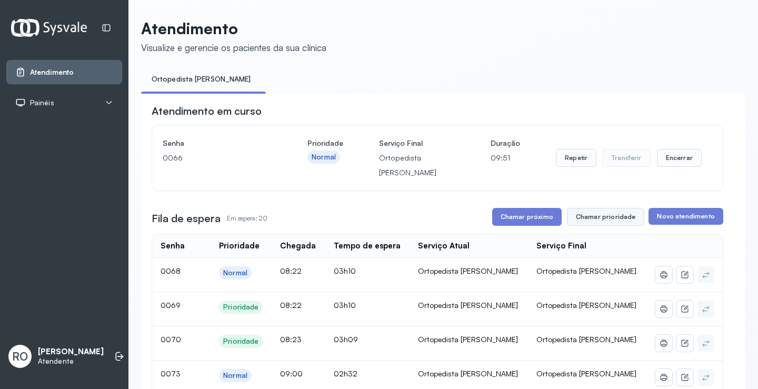
click at [613, 222] on button "Chamar prioridade" at bounding box center [606, 217] width 78 height 18
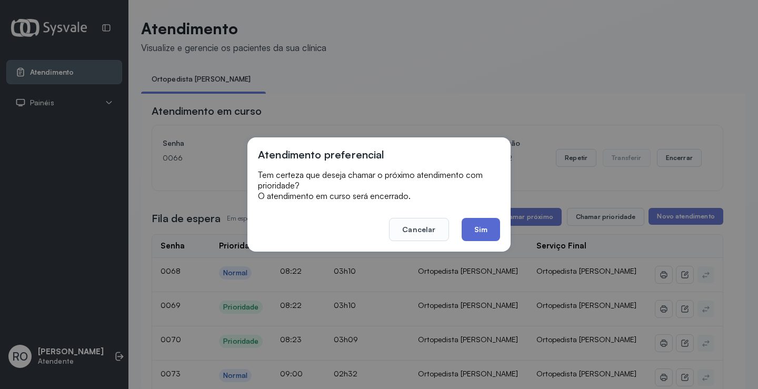
click at [482, 231] on button "Sim" at bounding box center [481, 229] width 38 height 23
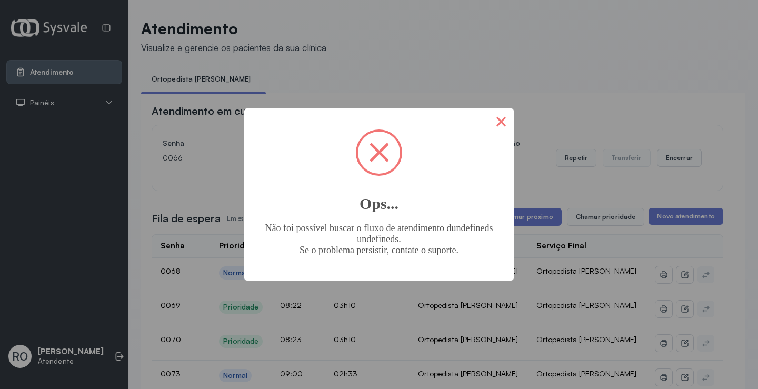
click at [509, 122] on button "×" at bounding box center [501, 120] width 25 height 25
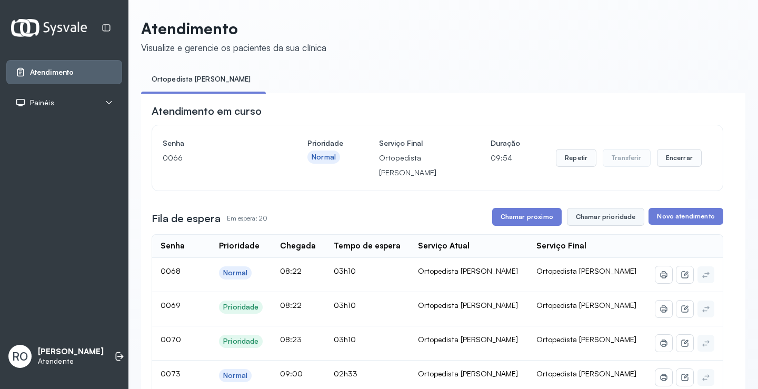
click at [587, 219] on button "Chamar prioridade" at bounding box center [606, 217] width 78 height 18
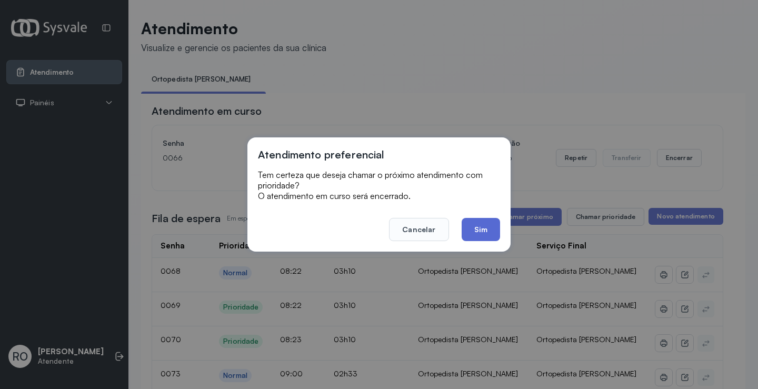
click at [494, 231] on button "Sim" at bounding box center [481, 229] width 38 height 23
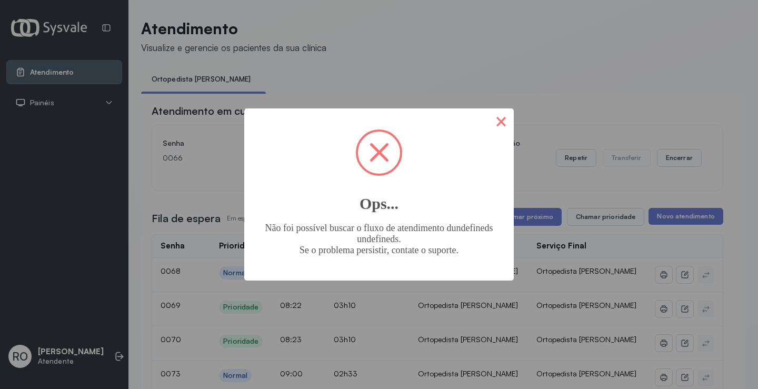
click at [500, 120] on button "×" at bounding box center [501, 120] width 25 height 25
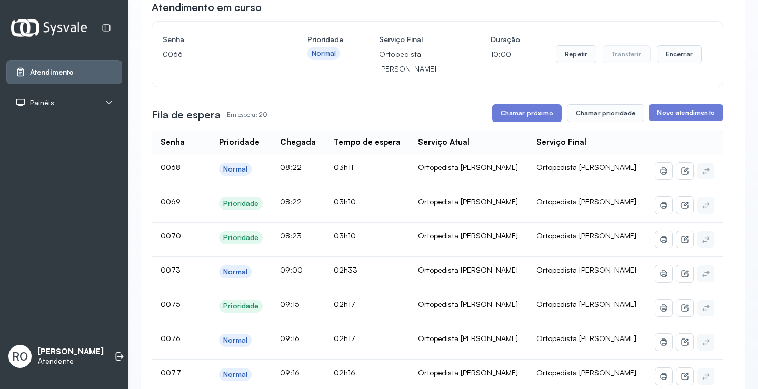
scroll to position [105, 0]
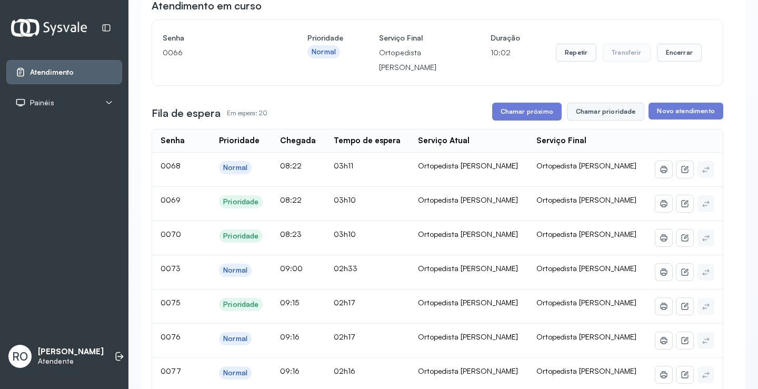
click at [596, 121] on button "Chamar prioridade" at bounding box center [606, 112] width 78 height 18
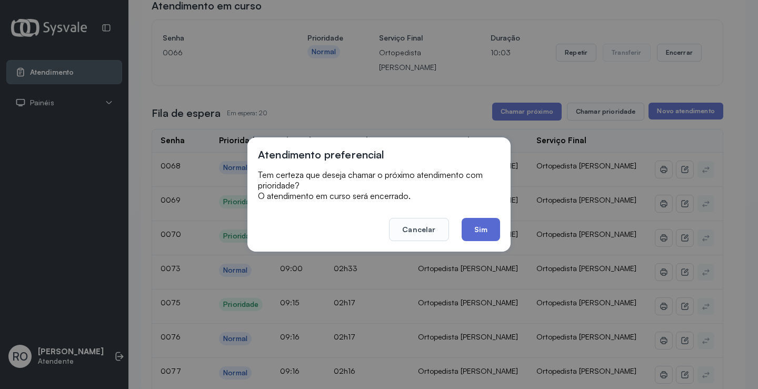
click at [489, 225] on button "Sim" at bounding box center [481, 229] width 38 height 23
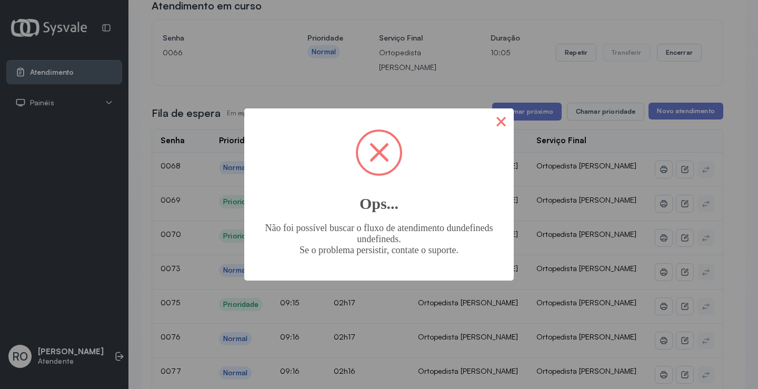
click at [509, 118] on button "×" at bounding box center [501, 120] width 25 height 25
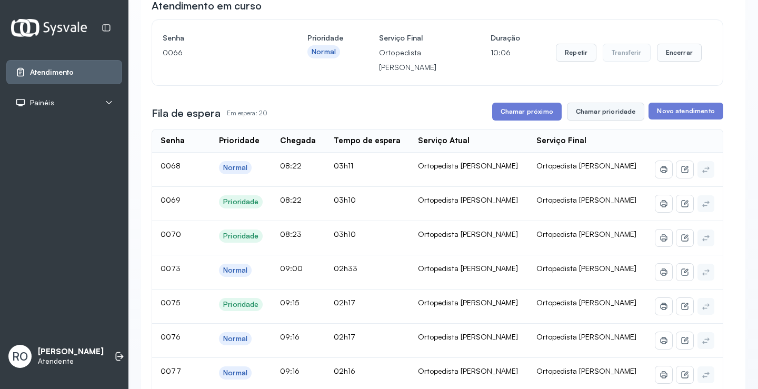
click at [597, 106] on button "Chamar prioridade" at bounding box center [606, 112] width 78 height 18
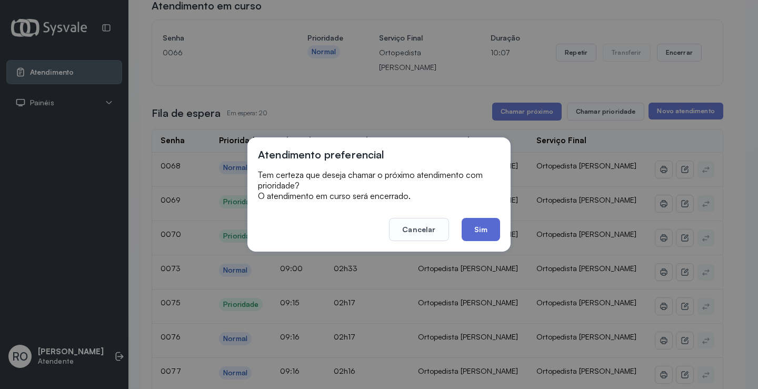
click at [473, 237] on button "Sim" at bounding box center [481, 229] width 38 height 23
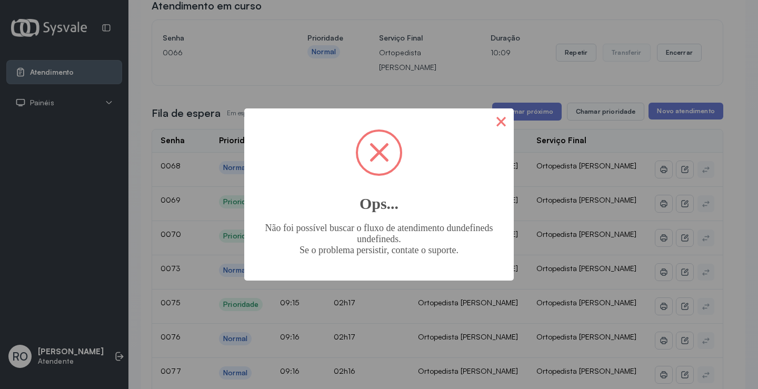
click at [507, 117] on button "×" at bounding box center [501, 120] width 25 height 25
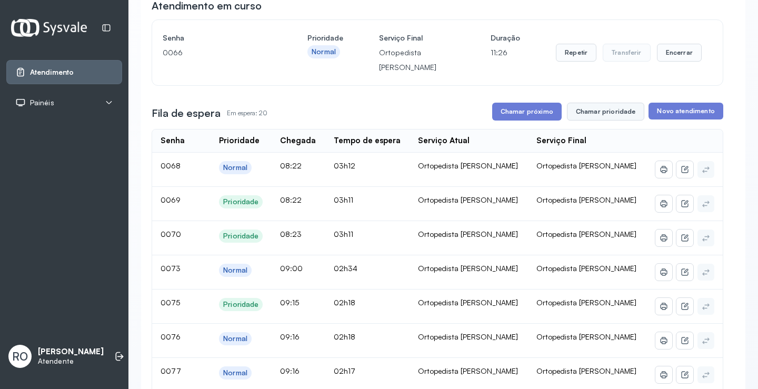
click at [614, 121] on button "Chamar prioridade" at bounding box center [606, 112] width 78 height 18
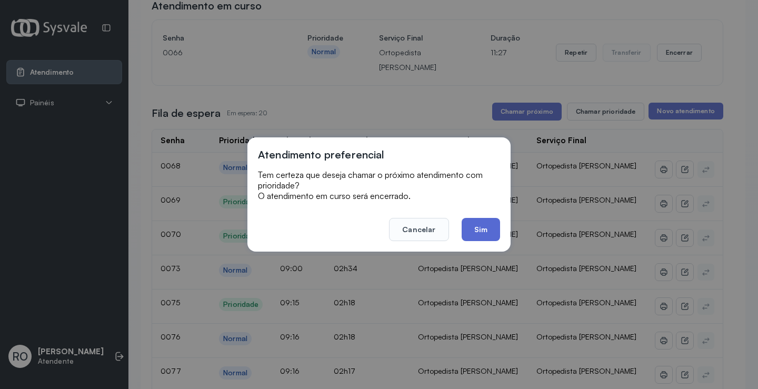
click at [486, 231] on button "Sim" at bounding box center [481, 229] width 38 height 23
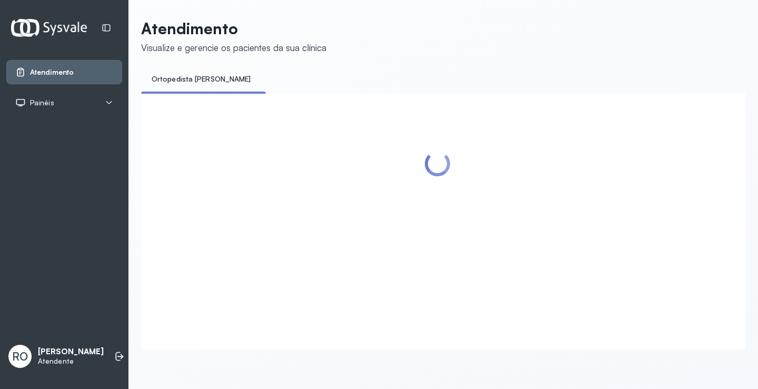
scroll to position [1, 0]
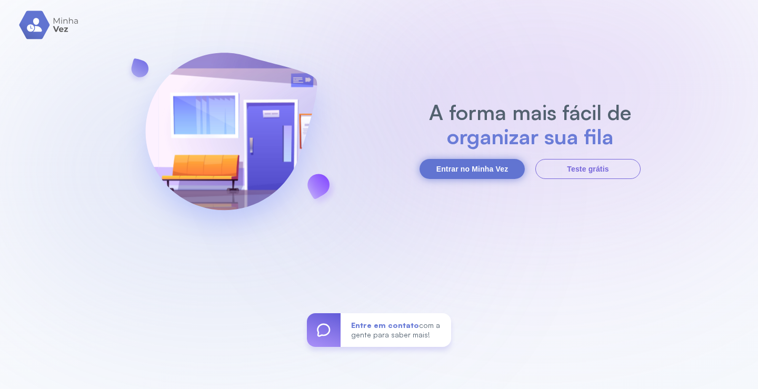
click at [484, 172] on button "Entrar no Minha Vez" at bounding box center [472, 169] width 105 height 20
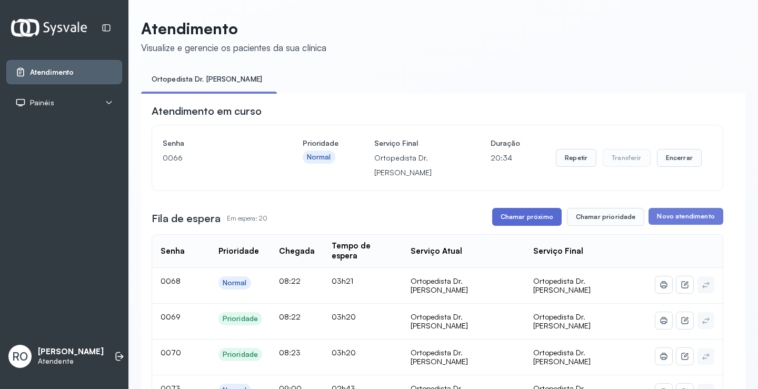
click at [526, 219] on button "Chamar próximo" at bounding box center [527, 217] width 70 height 18
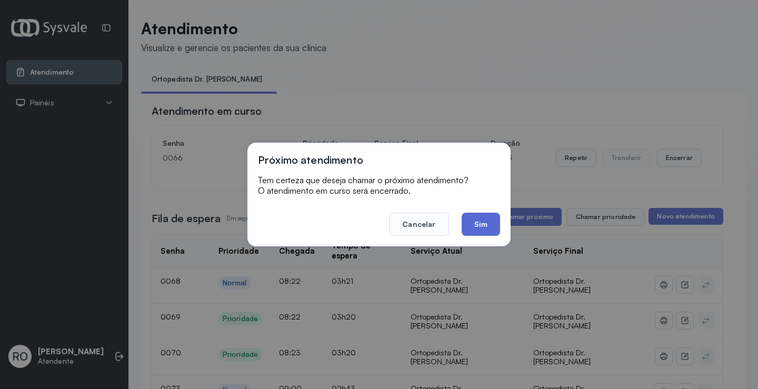
click at [496, 231] on button "Sim" at bounding box center [481, 224] width 38 height 23
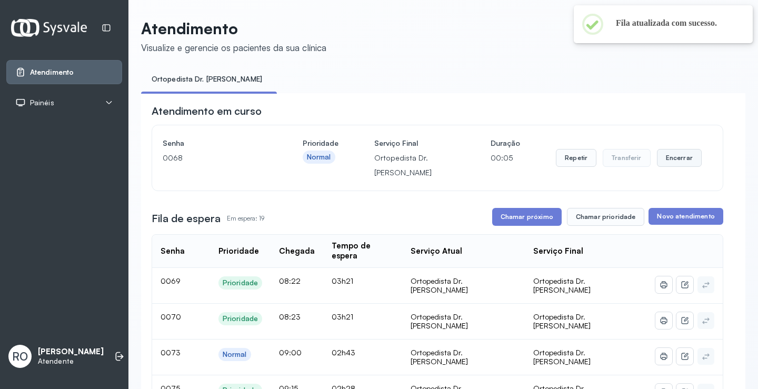
click at [684, 167] on button "Encerrar" at bounding box center [679, 158] width 45 height 18
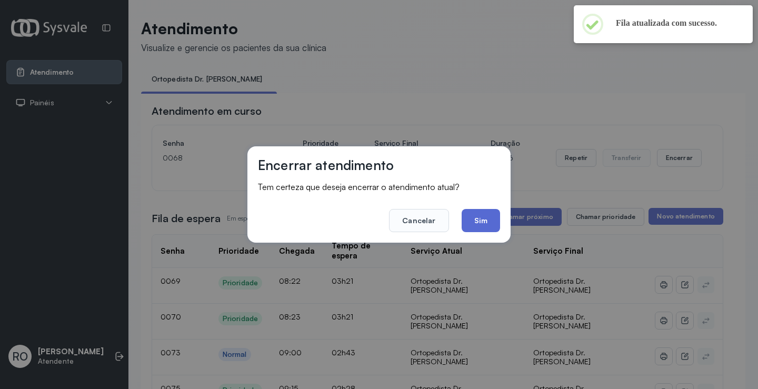
click at [479, 228] on button "Sim" at bounding box center [481, 220] width 38 height 23
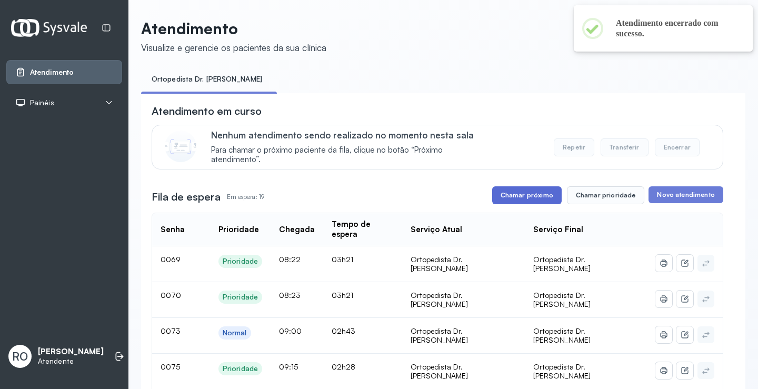
click at [542, 194] on button "Chamar próximo" at bounding box center [527, 195] width 70 height 18
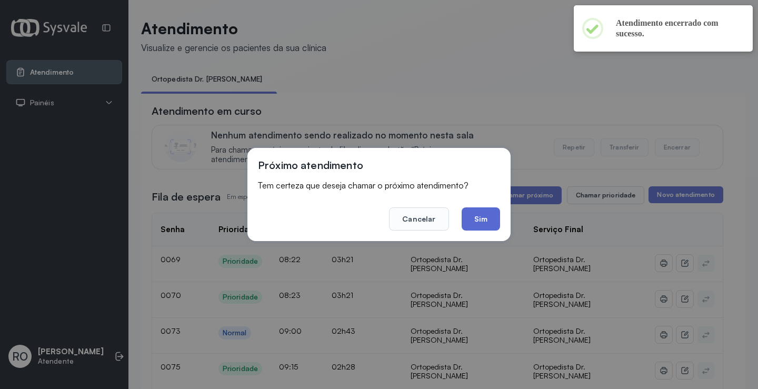
click at [487, 218] on button "Sim" at bounding box center [481, 218] width 38 height 23
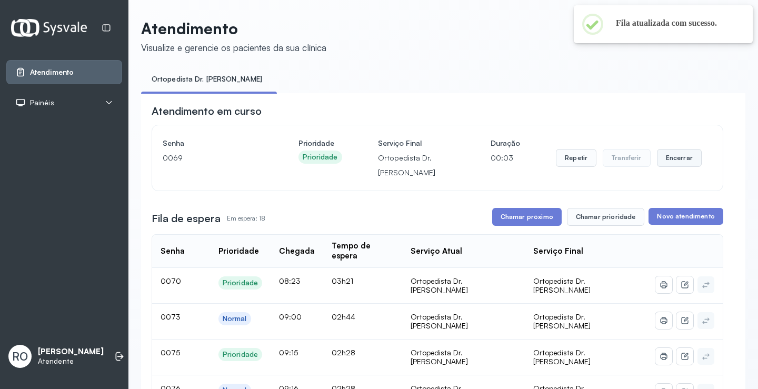
click at [678, 167] on button "Encerrar" at bounding box center [679, 158] width 45 height 18
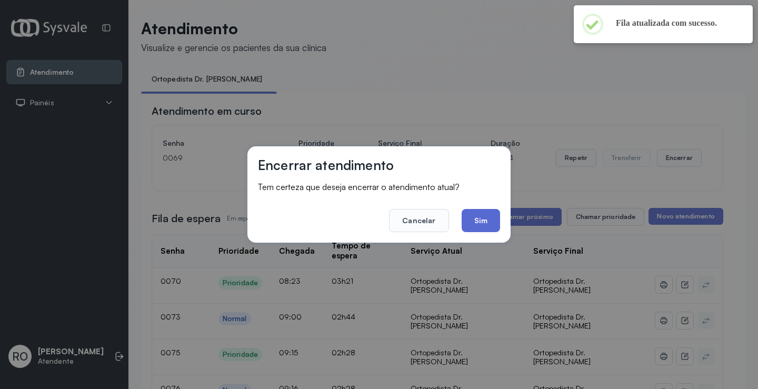
click at [488, 221] on button "Sim" at bounding box center [481, 220] width 38 height 23
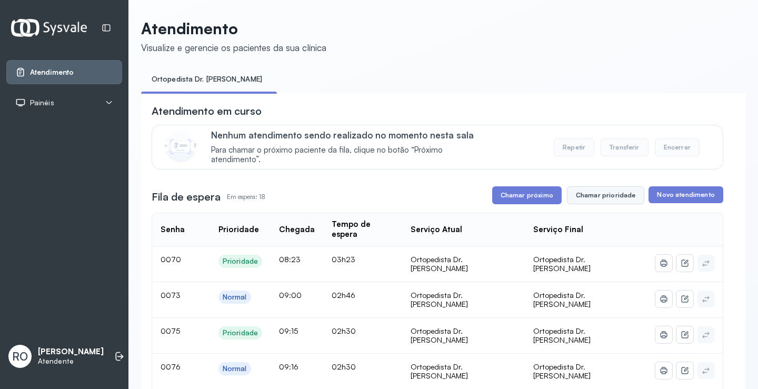
click at [585, 192] on button "Chamar prioridade" at bounding box center [606, 195] width 78 height 18
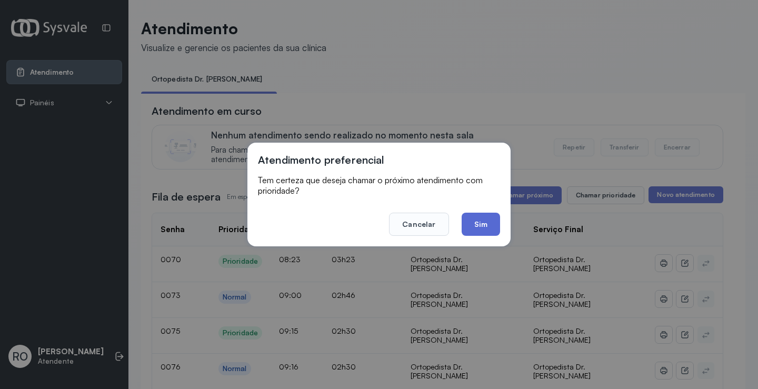
click at [475, 227] on button "Sim" at bounding box center [481, 224] width 38 height 23
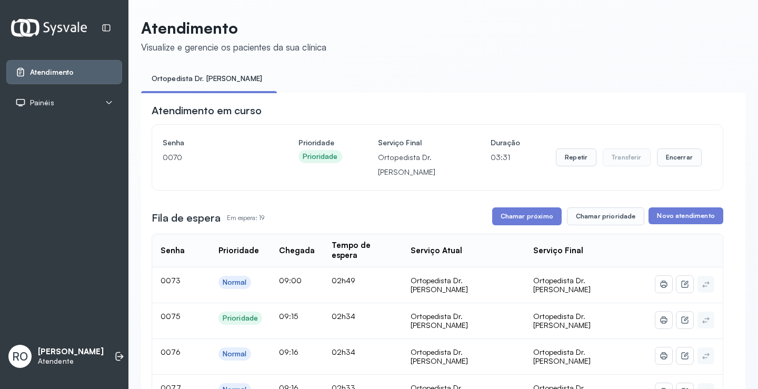
scroll to position [53, 0]
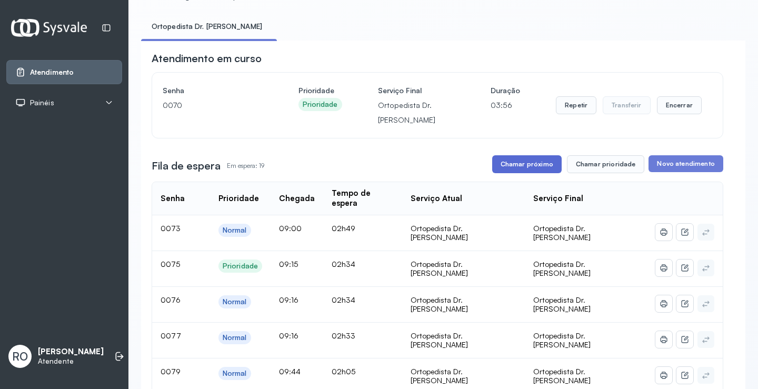
click at [525, 173] on button "Chamar próximo" at bounding box center [527, 164] width 70 height 18
click at [528, 161] on button "Chamar próximo" at bounding box center [527, 164] width 70 height 18
click at [507, 172] on button "Chamar próximo" at bounding box center [527, 164] width 70 height 18
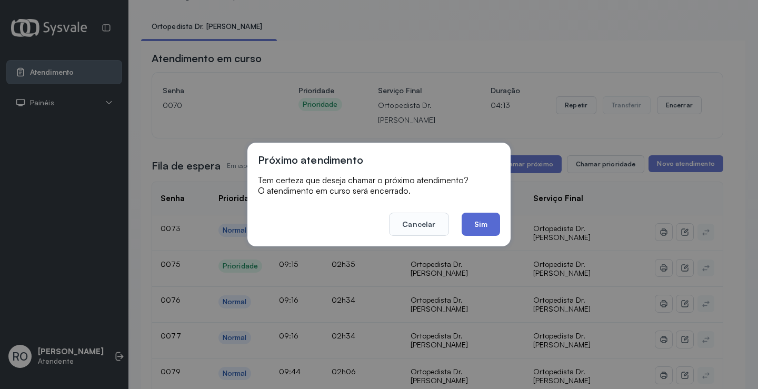
click at [498, 230] on button "Sim" at bounding box center [481, 224] width 38 height 23
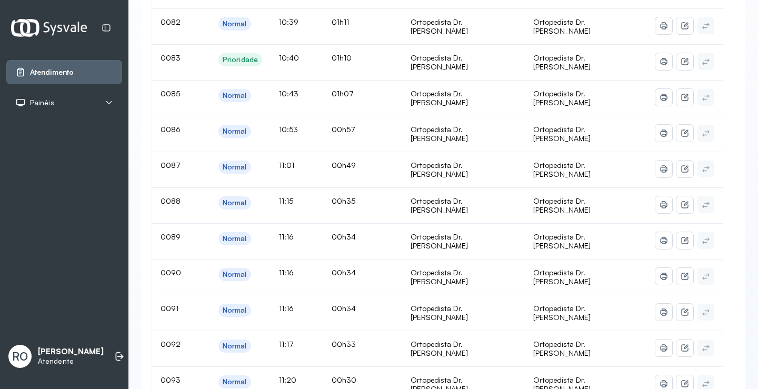
scroll to position [105, 0]
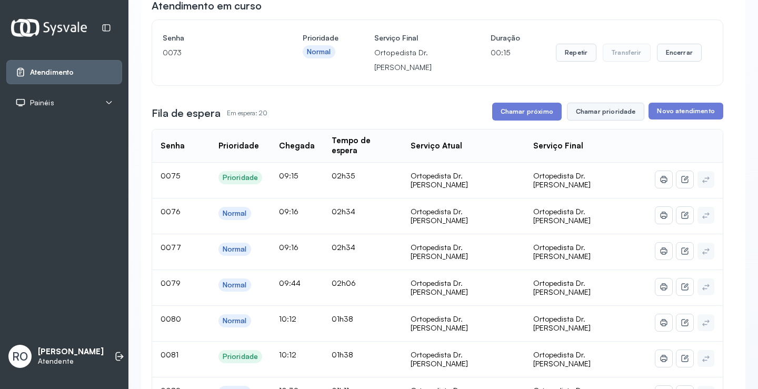
click at [597, 114] on button "Chamar prioridade" at bounding box center [606, 112] width 78 height 18
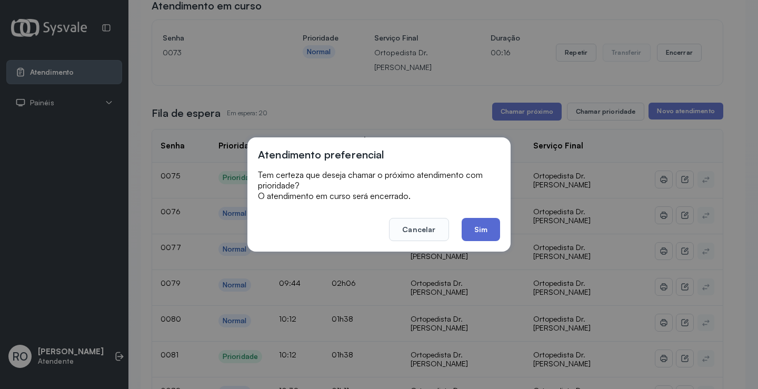
click at [487, 230] on button "Sim" at bounding box center [481, 229] width 38 height 23
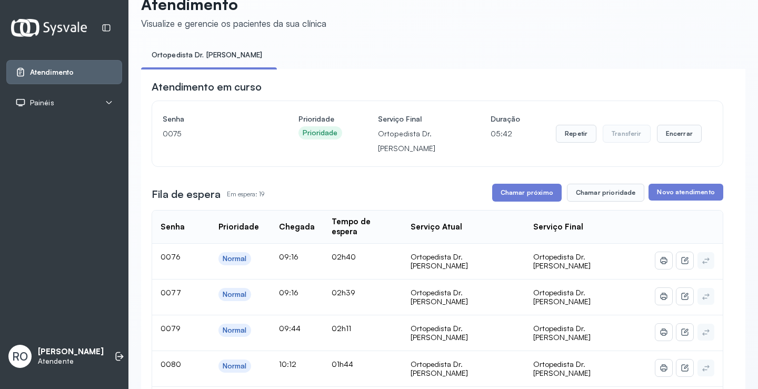
scroll to position [0, 0]
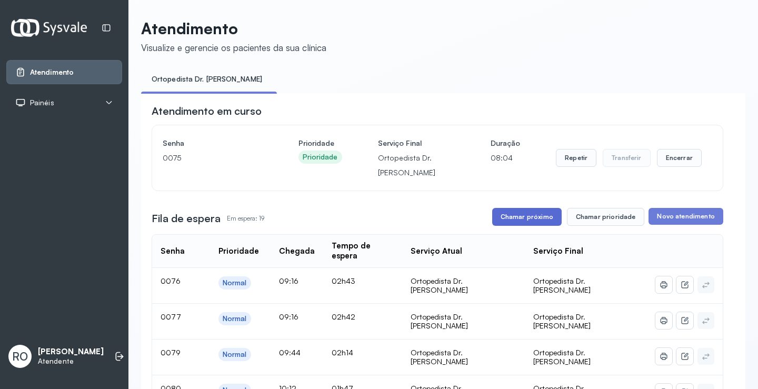
click at [523, 217] on button "Chamar próximo" at bounding box center [527, 217] width 70 height 18
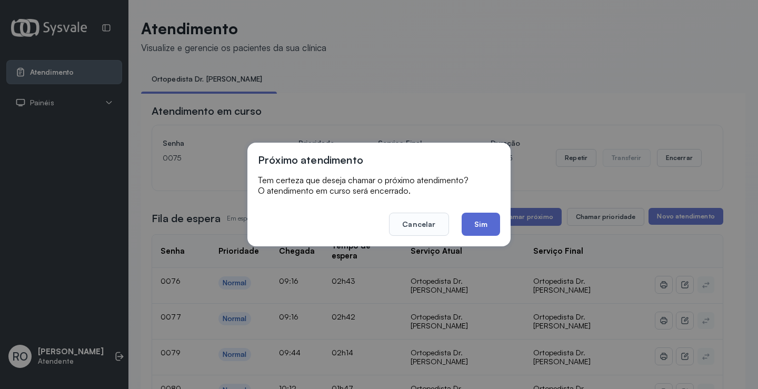
click at [490, 225] on button "Sim" at bounding box center [481, 224] width 38 height 23
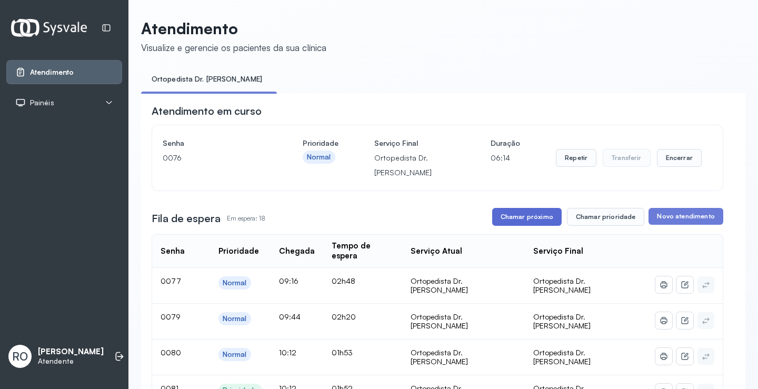
click at [532, 216] on button "Chamar próximo" at bounding box center [527, 217] width 70 height 18
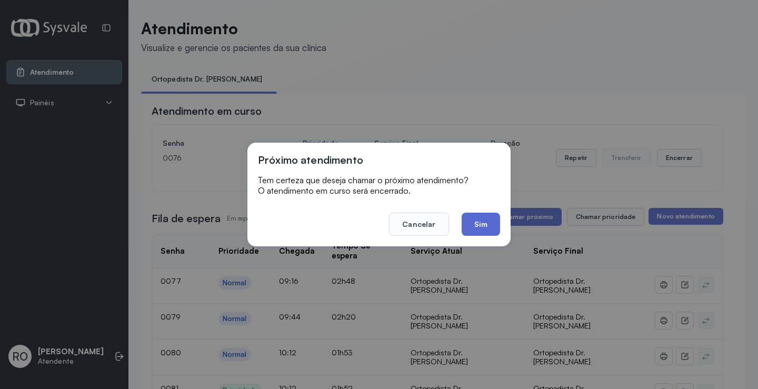
click at [481, 227] on button "Sim" at bounding box center [481, 224] width 38 height 23
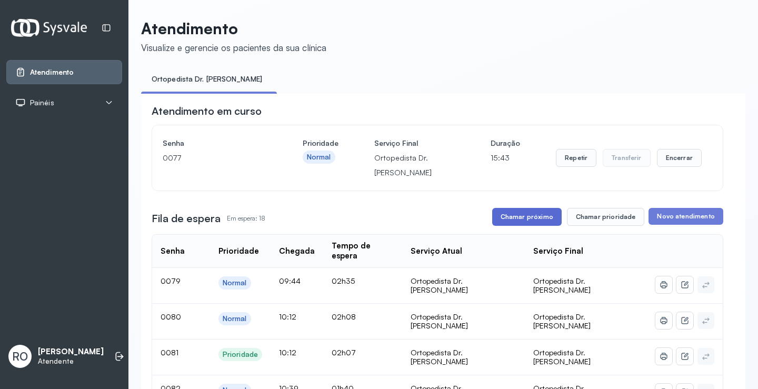
click at [529, 216] on button "Chamar próximo" at bounding box center [527, 217] width 70 height 18
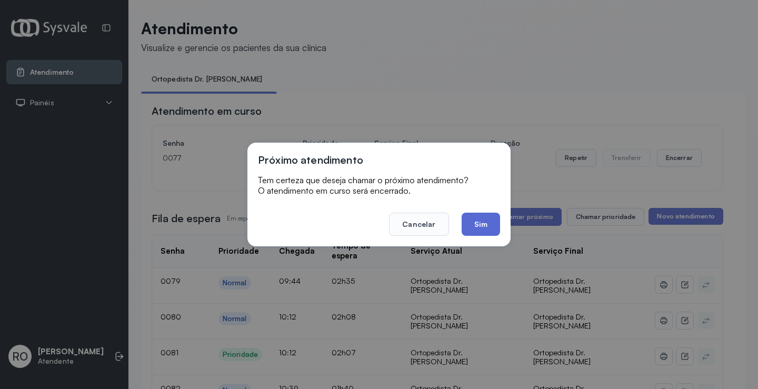
click at [489, 224] on button "Sim" at bounding box center [481, 224] width 38 height 23
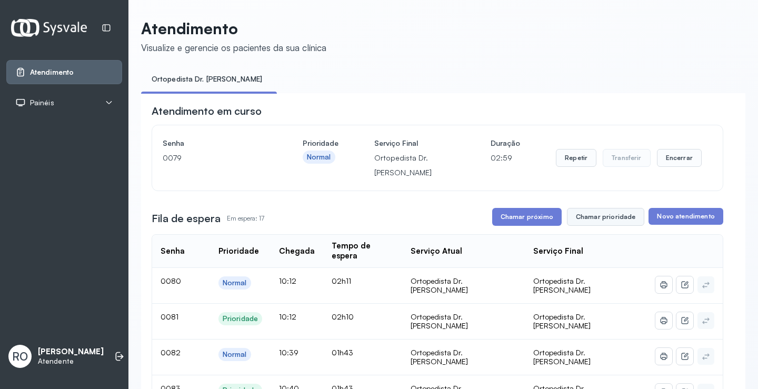
click at [600, 220] on button "Chamar prioridade" at bounding box center [606, 217] width 78 height 18
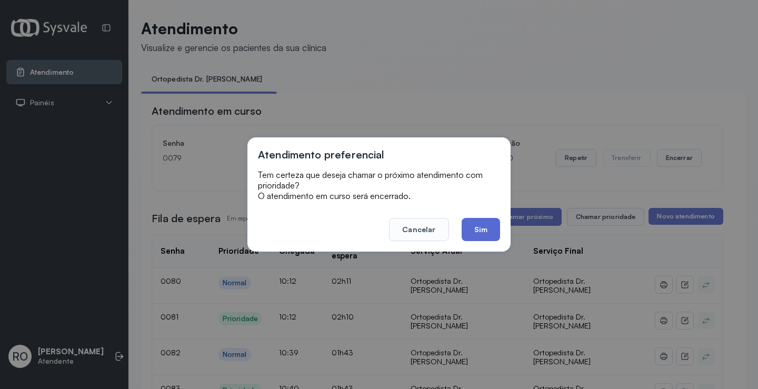
click at [486, 225] on button "Sim" at bounding box center [481, 229] width 38 height 23
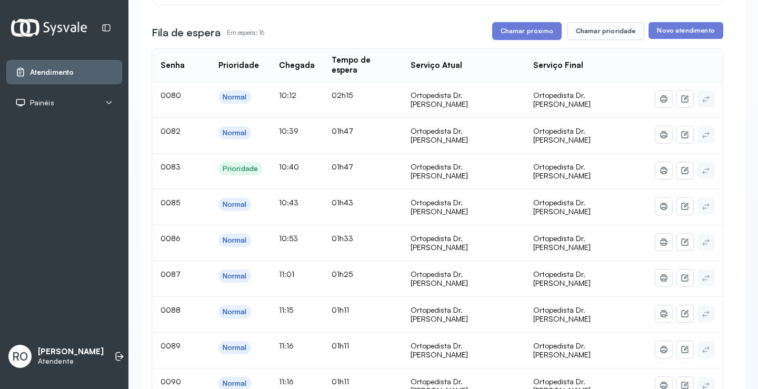
scroll to position [105, 0]
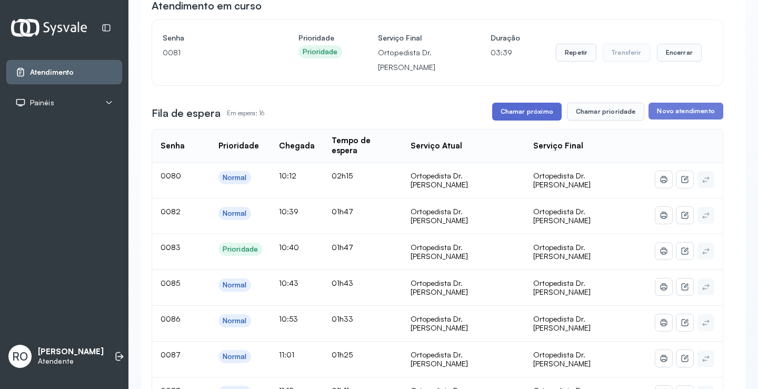
click at [520, 111] on button "Chamar próximo" at bounding box center [527, 112] width 70 height 18
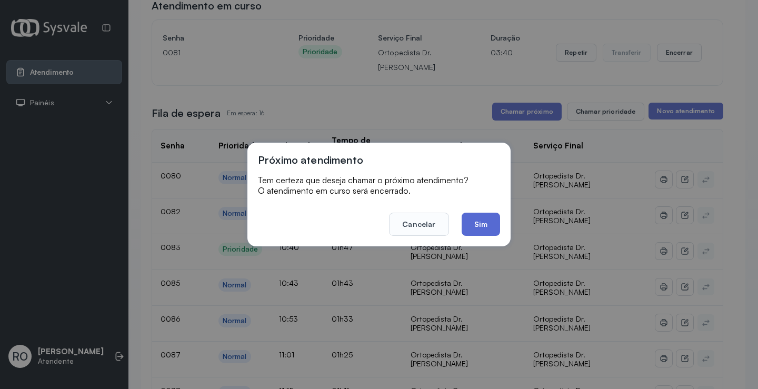
click at [477, 225] on button "Sim" at bounding box center [481, 224] width 38 height 23
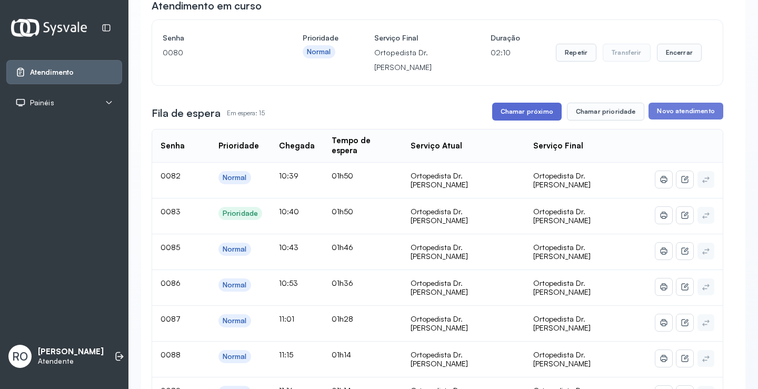
click at [537, 120] on button "Chamar próximo" at bounding box center [527, 112] width 70 height 18
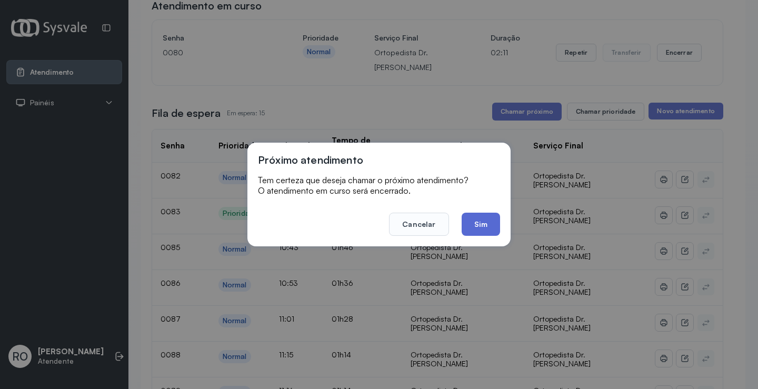
click at [484, 230] on button "Sim" at bounding box center [481, 224] width 38 height 23
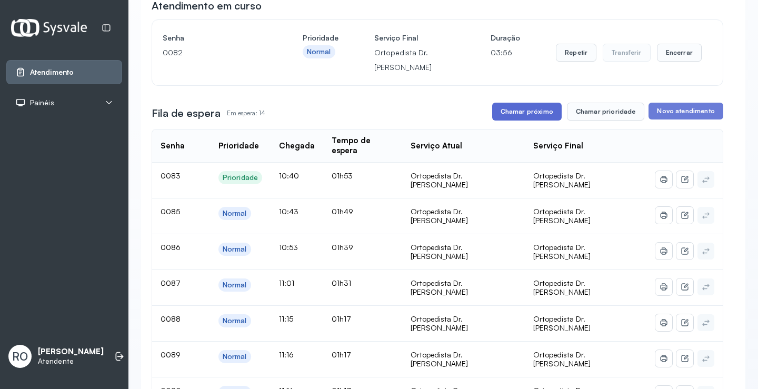
click at [540, 120] on button "Chamar próximo" at bounding box center [527, 112] width 70 height 18
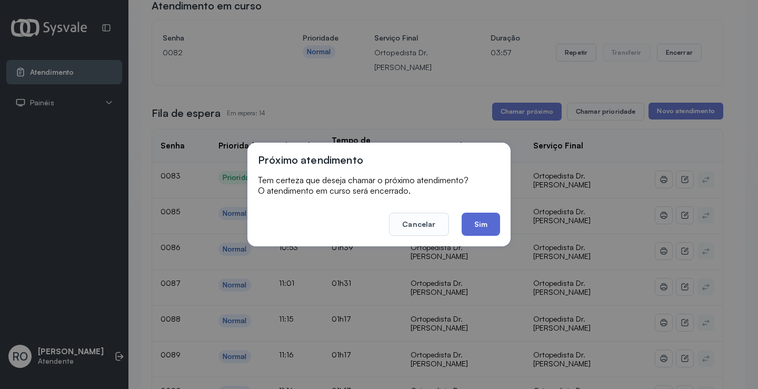
click at [494, 213] on button "Sim" at bounding box center [481, 224] width 38 height 23
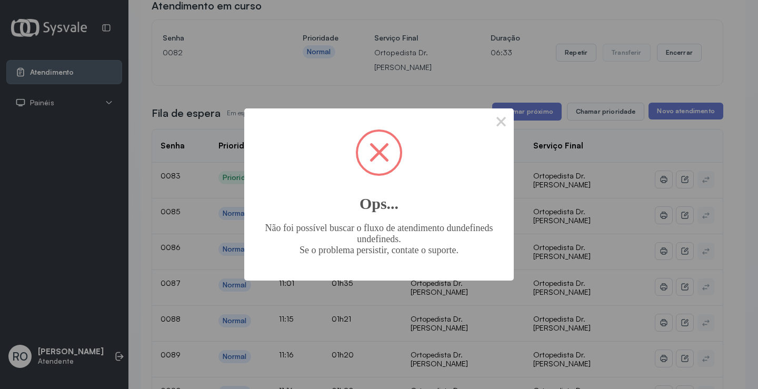
click at [515, 143] on div "× Ops... Não foi possível buscar o fluxo de atendimento dundefineds undefineds.…" at bounding box center [379, 194] width 758 height 389
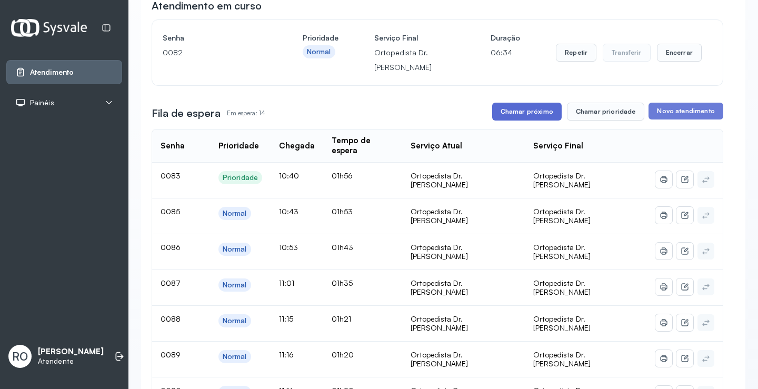
click at [539, 114] on button "Chamar próximo" at bounding box center [527, 112] width 70 height 18
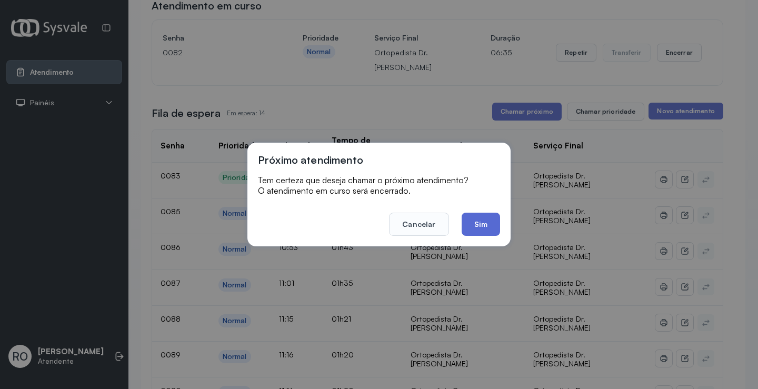
click at [484, 220] on button "Sim" at bounding box center [481, 224] width 38 height 23
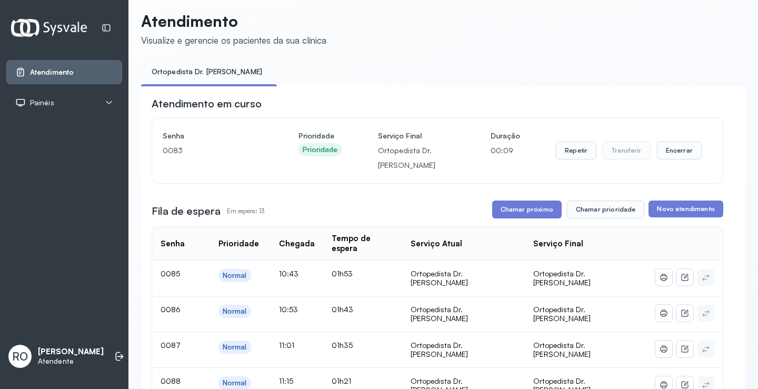
scroll to position [0, 0]
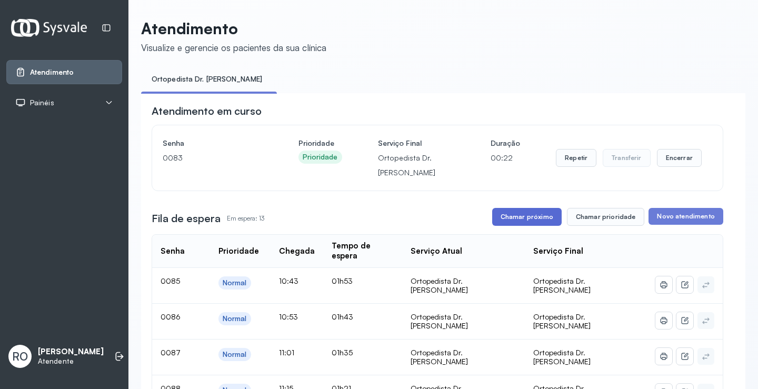
click at [534, 212] on button "Chamar próximo" at bounding box center [527, 217] width 70 height 18
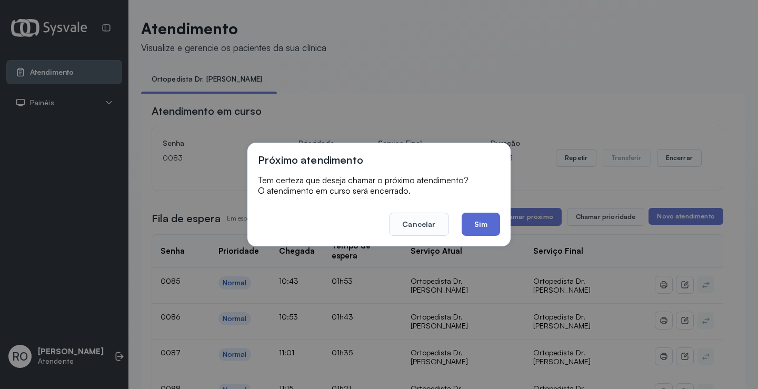
click at [485, 222] on button "Sim" at bounding box center [481, 224] width 38 height 23
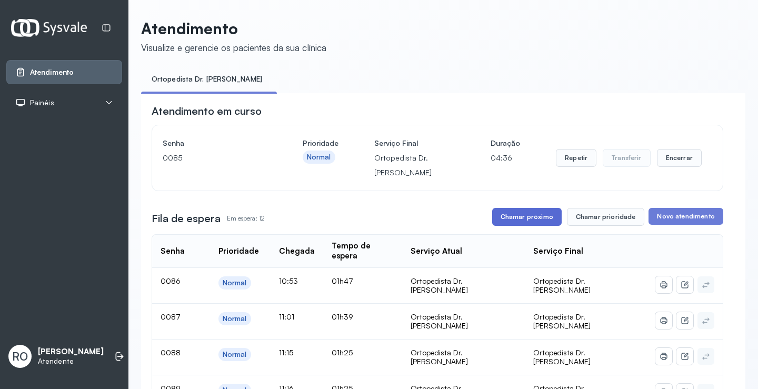
click at [537, 215] on button "Chamar próximo" at bounding box center [527, 217] width 70 height 18
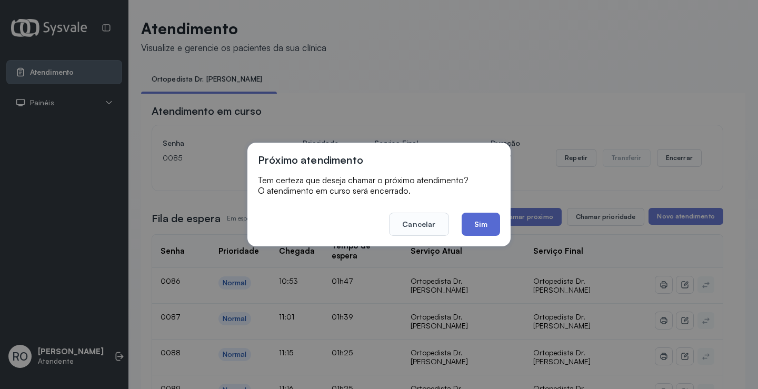
click at [490, 231] on button "Sim" at bounding box center [481, 224] width 38 height 23
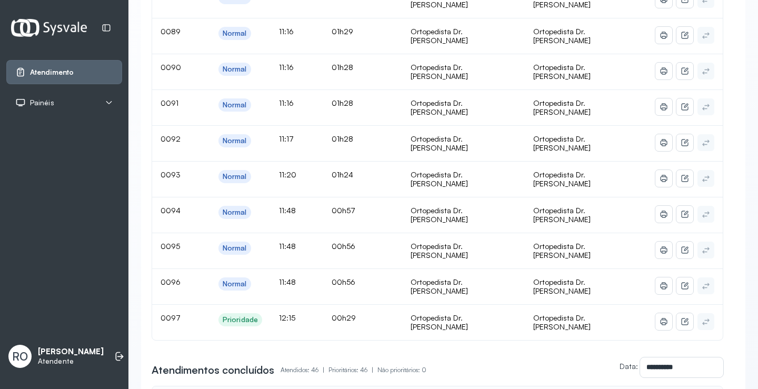
scroll to position [158, 0]
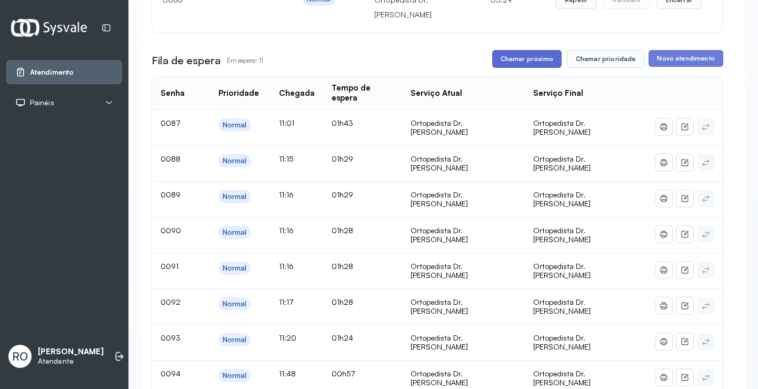
click at [520, 65] on button "Chamar próximo" at bounding box center [527, 59] width 70 height 18
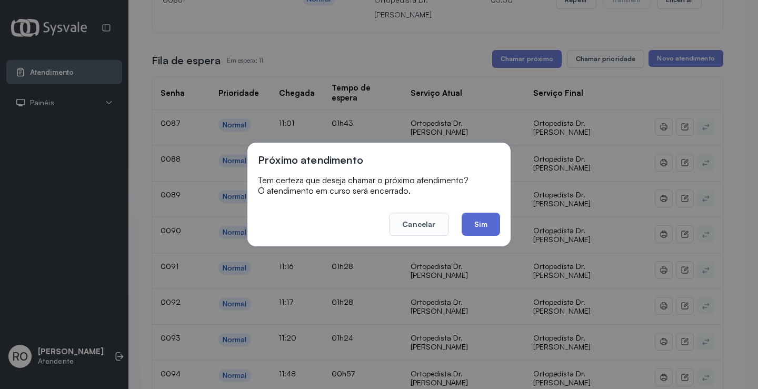
click at [476, 223] on button "Sim" at bounding box center [481, 224] width 38 height 23
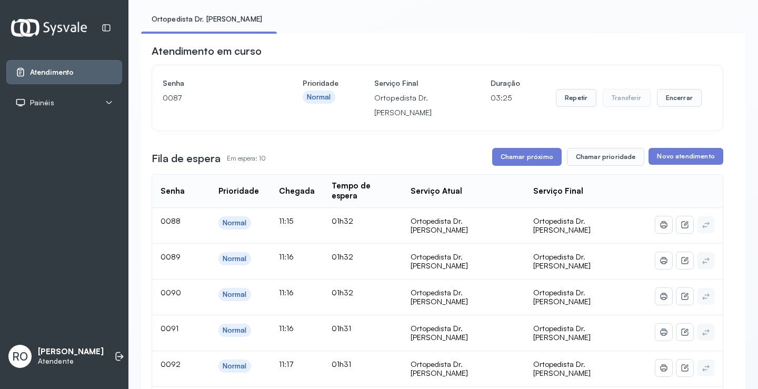
scroll to position [53, 0]
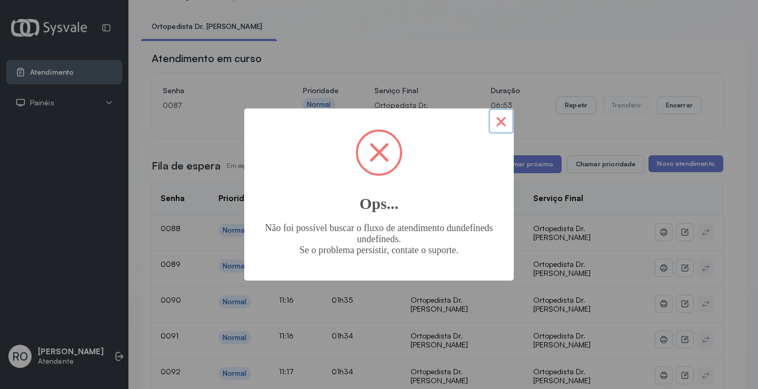
click at [503, 120] on button "×" at bounding box center [501, 120] width 25 height 25
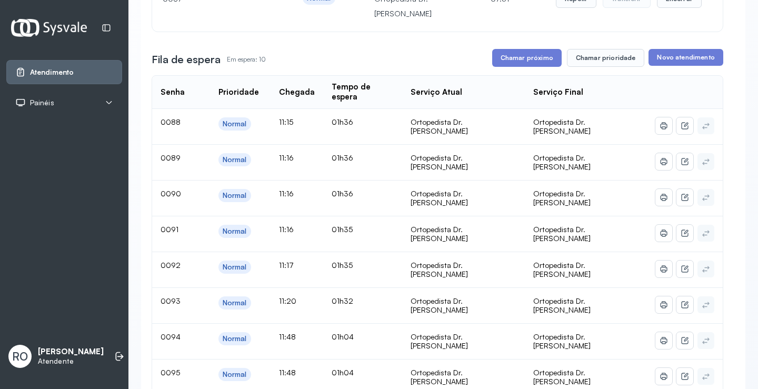
scroll to position [158, 0]
click at [503, 55] on button "Chamar próximo" at bounding box center [527, 59] width 70 height 18
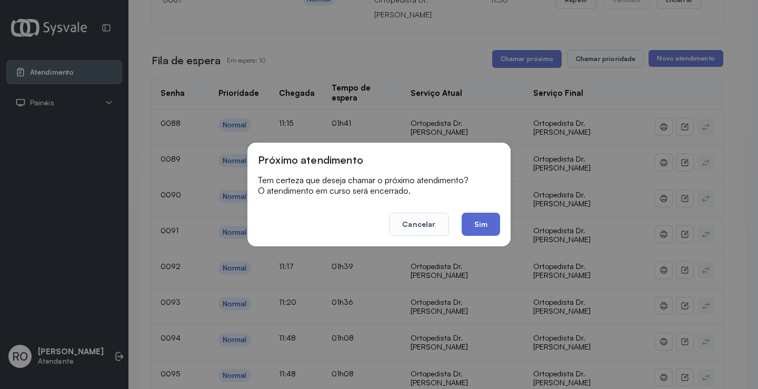
click at [479, 230] on button "Sim" at bounding box center [481, 224] width 38 height 23
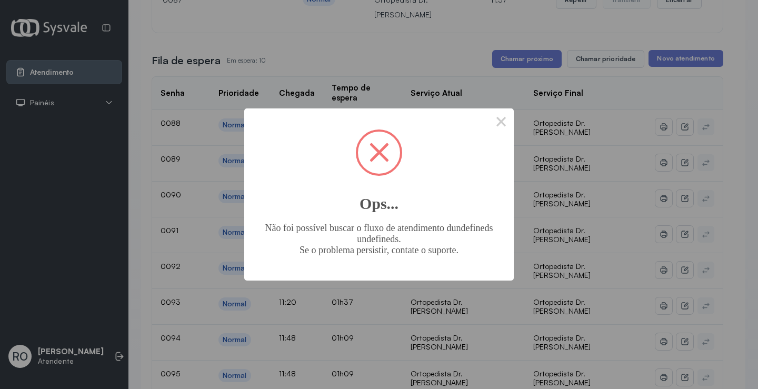
click at [515, 113] on div "× Ops... Não foi possível buscar o fluxo de atendimento dundefineds undefineds.…" at bounding box center [379, 194] width 758 height 389
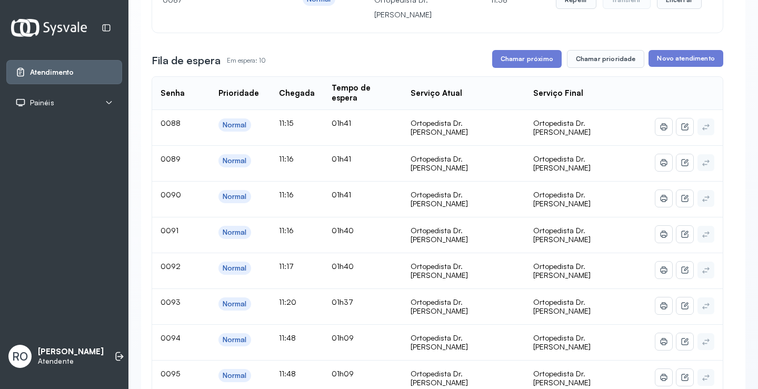
click at [510, 119] on div "Ortopedista Dr. Ramon" at bounding box center [463, 127] width 105 height 18
click at [518, 65] on button "Chamar próximo" at bounding box center [527, 59] width 70 height 18
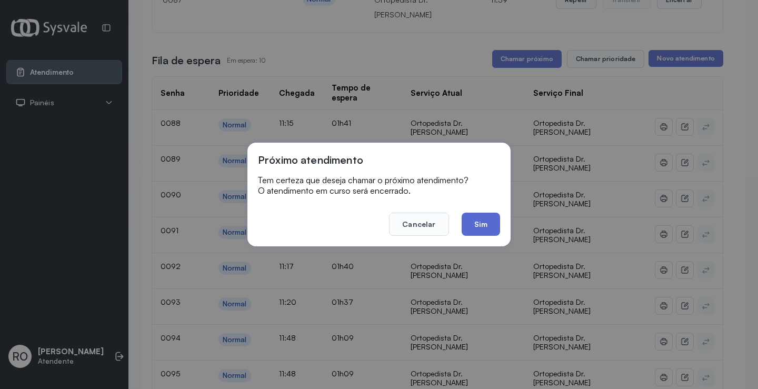
click at [471, 223] on button "Sim" at bounding box center [481, 224] width 38 height 23
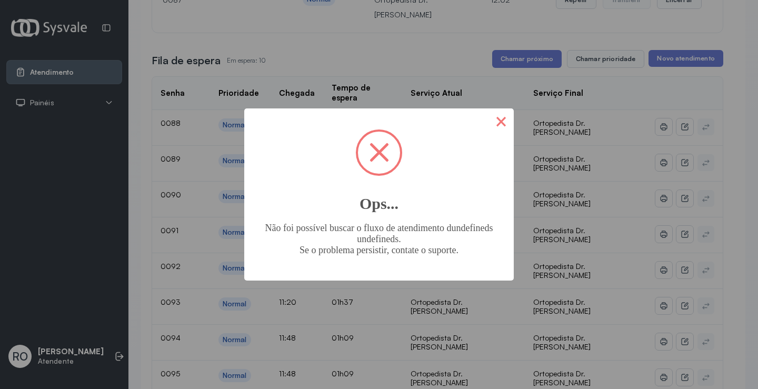
click at [489, 123] on button "×" at bounding box center [501, 120] width 25 height 25
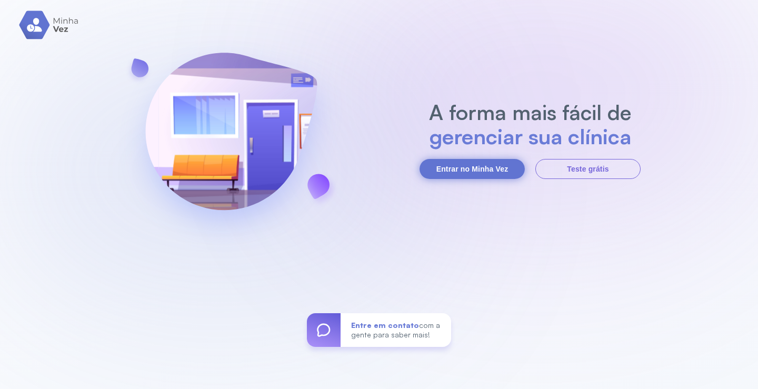
click at [507, 169] on button "Entrar no Minha Vez" at bounding box center [472, 169] width 105 height 20
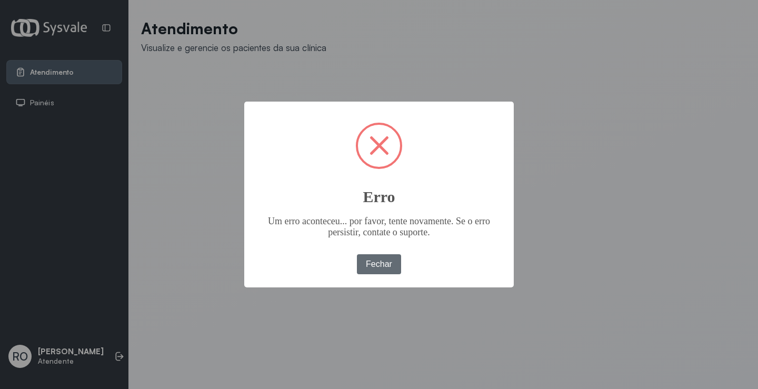
click at [393, 260] on button "Fechar" at bounding box center [379, 264] width 45 height 20
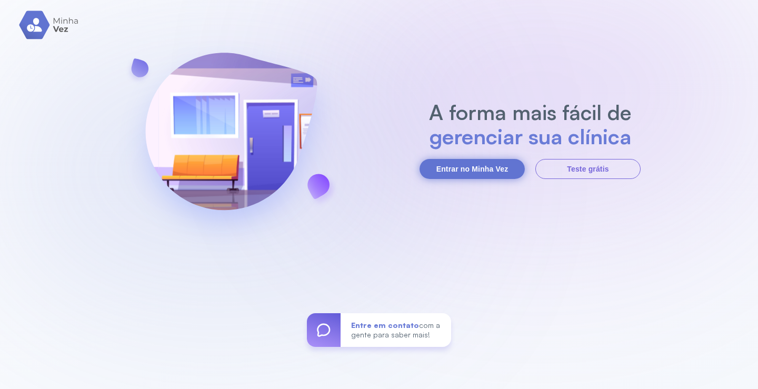
click at [463, 159] on button "Entrar no Minha Vez" at bounding box center [472, 169] width 105 height 20
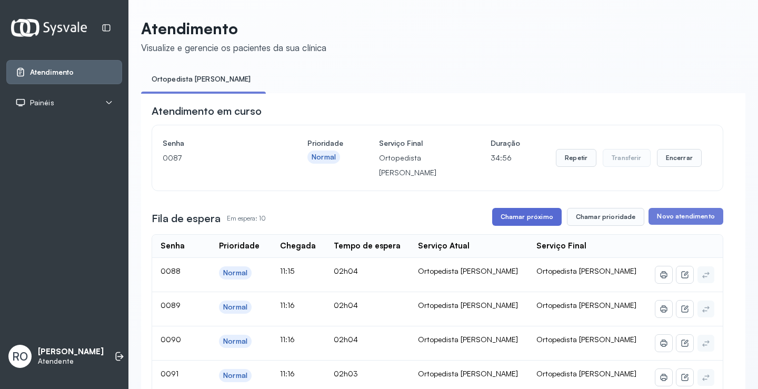
click at [535, 220] on button "Chamar próximo" at bounding box center [527, 217] width 70 height 18
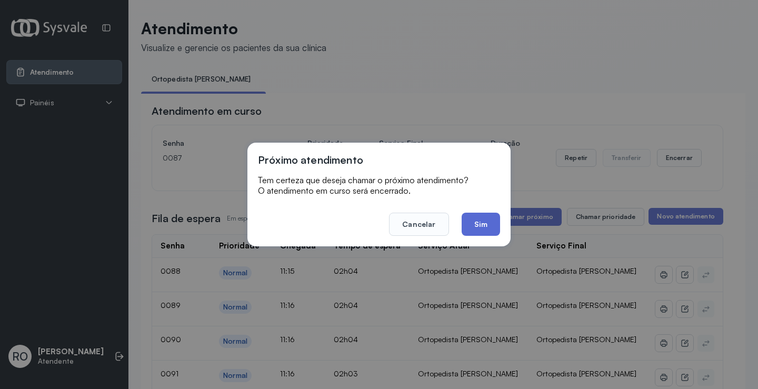
click at [473, 223] on button "Sim" at bounding box center [481, 224] width 38 height 23
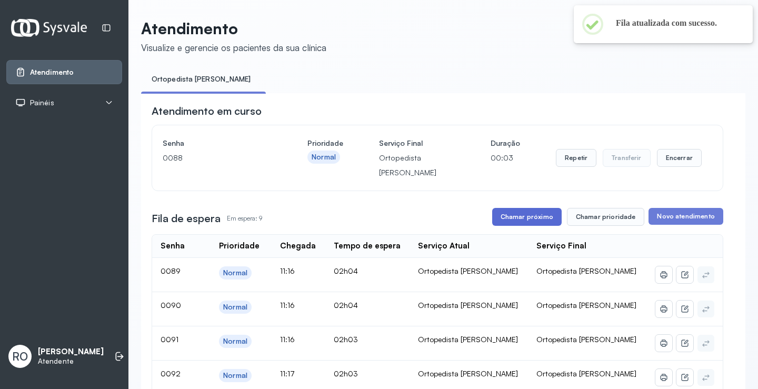
click at [530, 223] on button "Chamar próximo" at bounding box center [527, 217] width 70 height 18
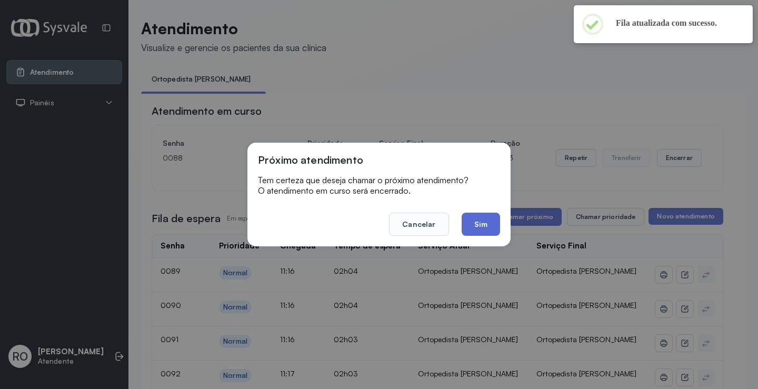
click at [483, 234] on button "Sim" at bounding box center [481, 224] width 38 height 23
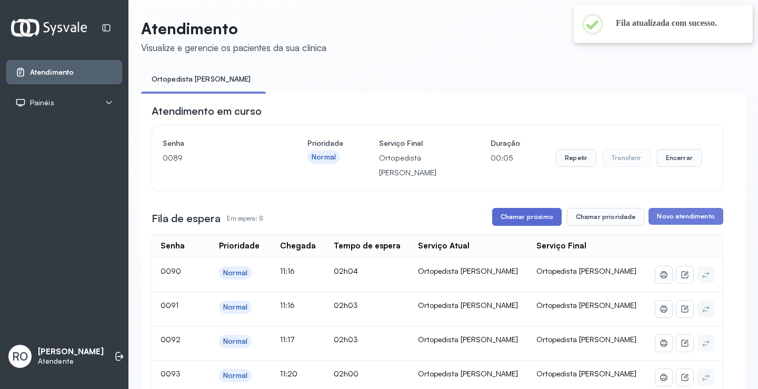
click at [515, 222] on button "Chamar próximo" at bounding box center [527, 217] width 70 height 18
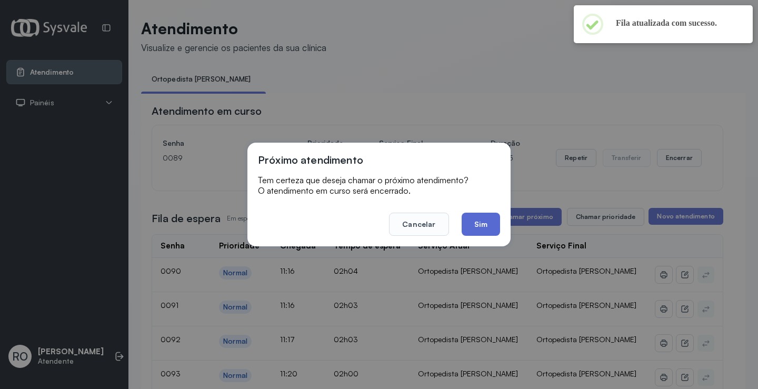
click at [484, 226] on button "Sim" at bounding box center [481, 224] width 38 height 23
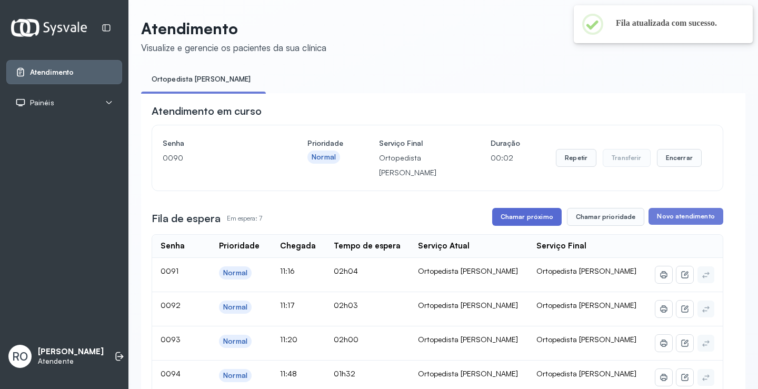
click at [516, 211] on button "Chamar próximo" at bounding box center [527, 217] width 70 height 18
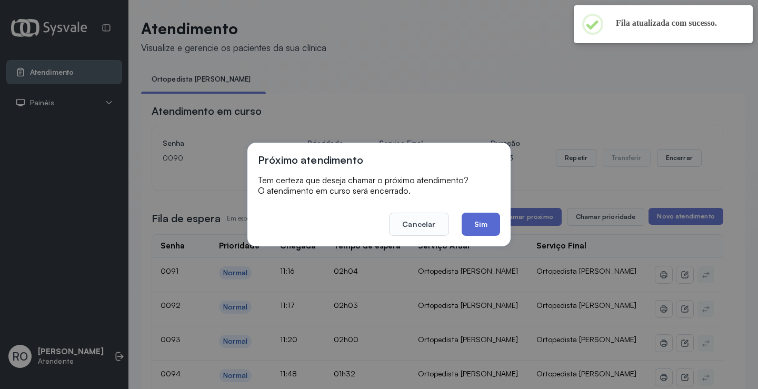
click at [491, 227] on button "Sim" at bounding box center [481, 224] width 38 height 23
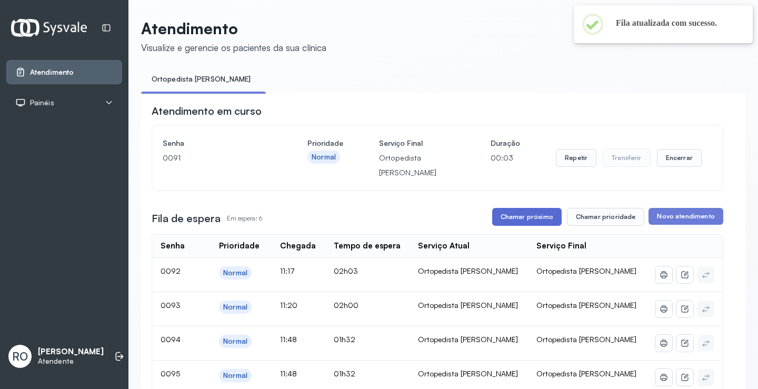
click at [523, 213] on button "Chamar próximo" at bounding box center [527, 217] width 70 height 18
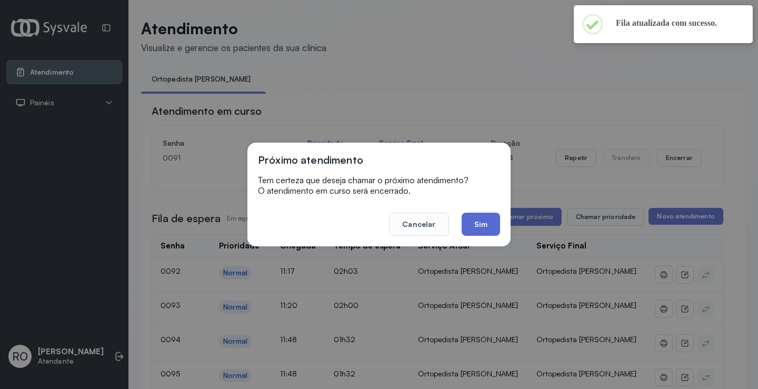
click at [484, 220] on button "Sim" at bounding box center [481, 224] width 38 height 23
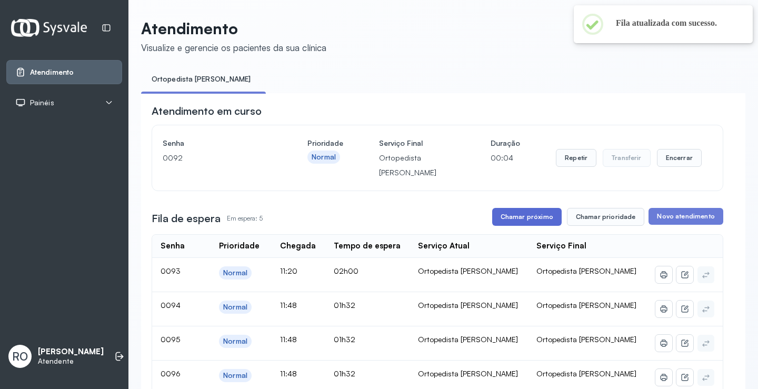
click at [510, 221] on button "Chamar próximo" at bounding box center [527, 217] width 70 height 18
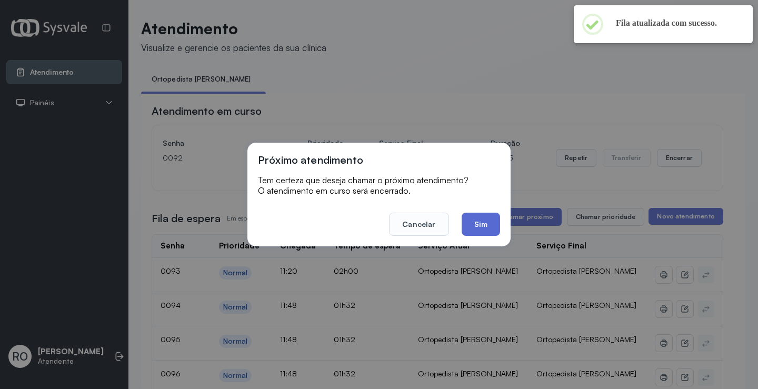
click at [486, 226] on button "Sim" at bounding box center [481, 224] width 38 height 23
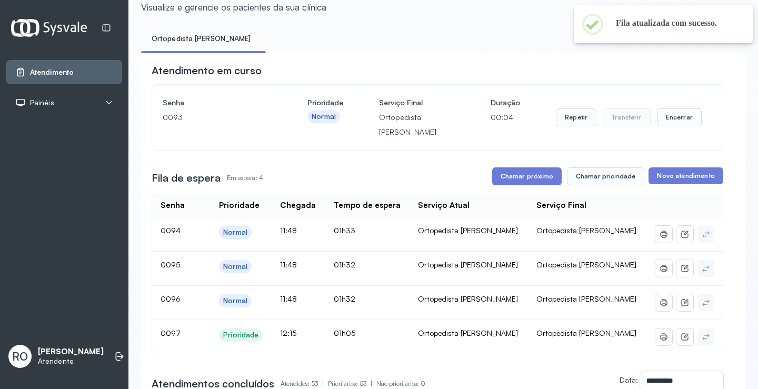
scroll to position [53, 0]
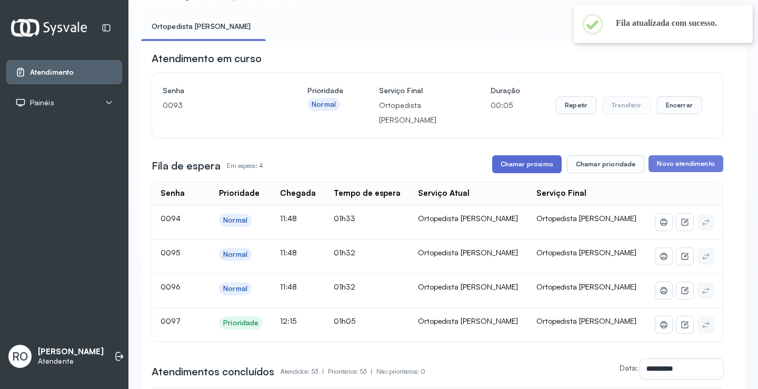
click at [525, 170] on button "Chamar próximo" at bounding box center [527, 164] width 70 height 18
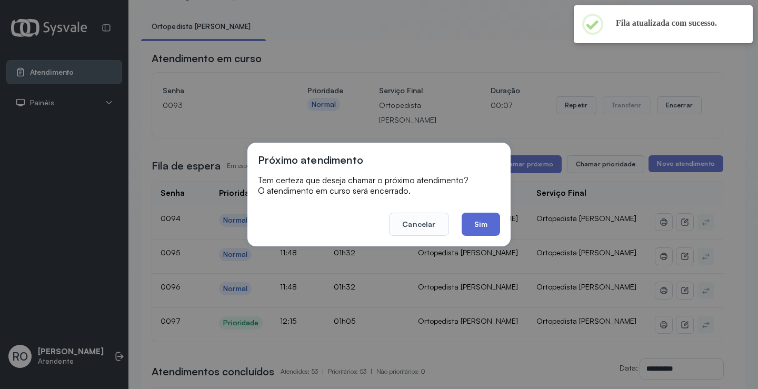
click at [486, 217] on button "Sim" at bounding box center [481, 224] width 38 height 23
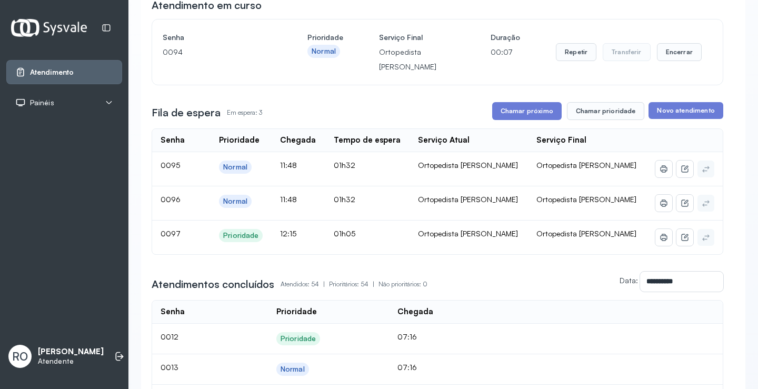
scroll to position [105, 0]
click at [511, 116] on button "Chamar próximo" at bounding box center [527, 112] width 70 height 18
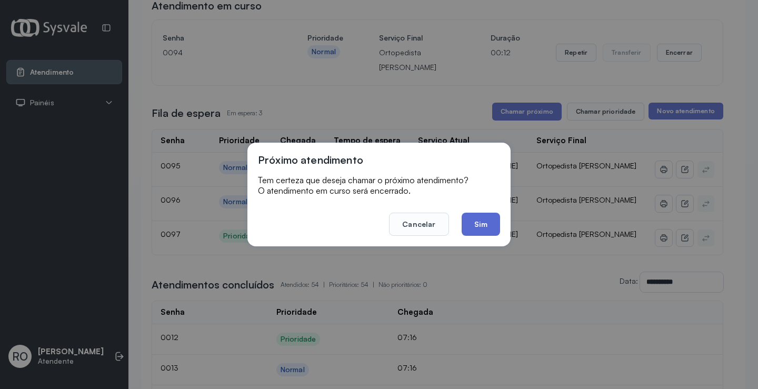
click at [481, 219] on button "Sim" at bounding box center [481, 224] width 38 height 23
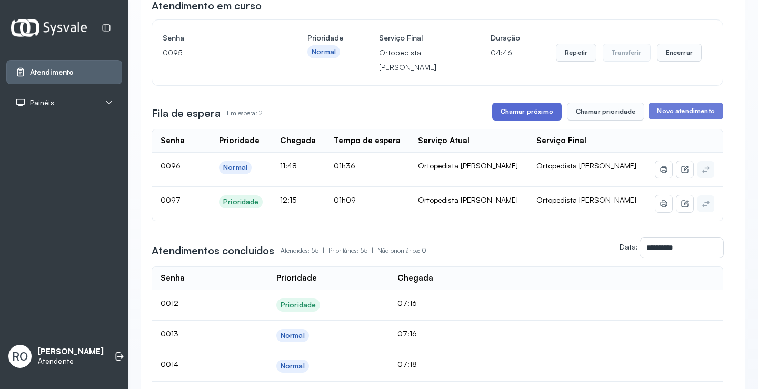
click at [522, 120] on button "Chamar próximo" at bounding box center [527, 112] width 70 height 18
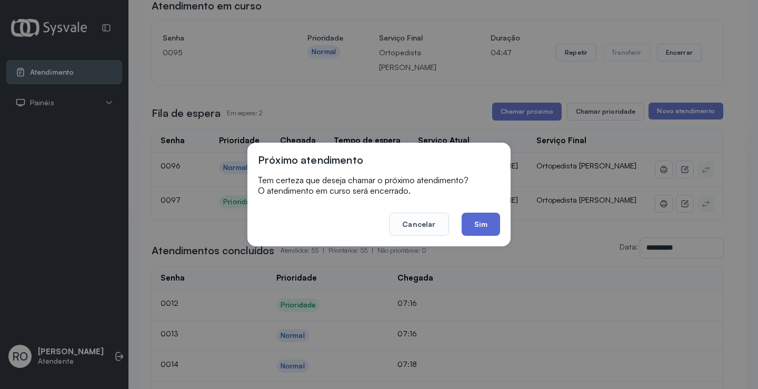
click at [485, 227] on button "Sim" at bounding box center [481, 224] width 38 height 23
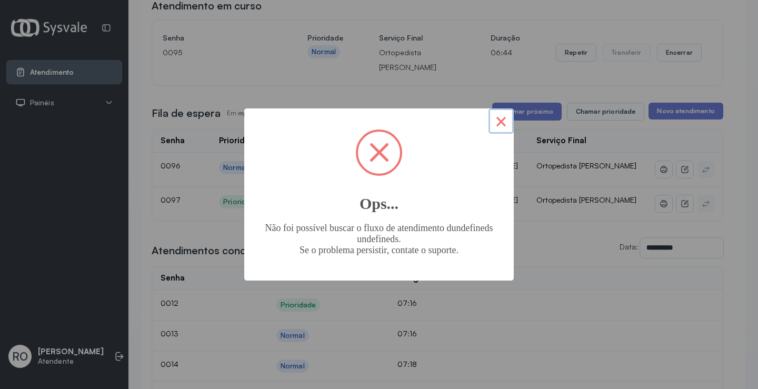
click at [503, 122] on button "×" at bounding box center [501, 120] width 25 height 25
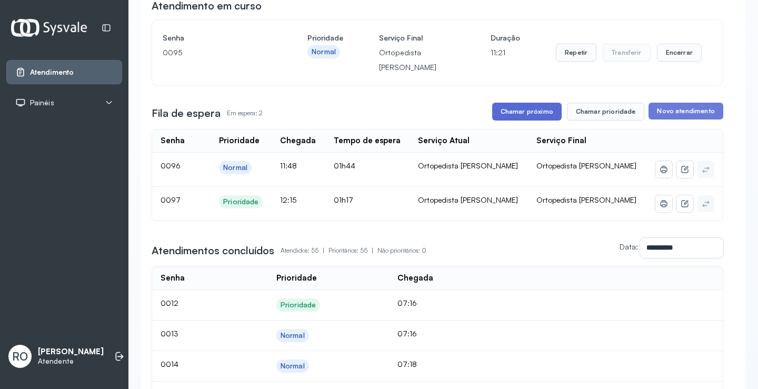
click at [513, 121] on button "Chamar próximo" at bounding box center [527, 112] width 70 height 18
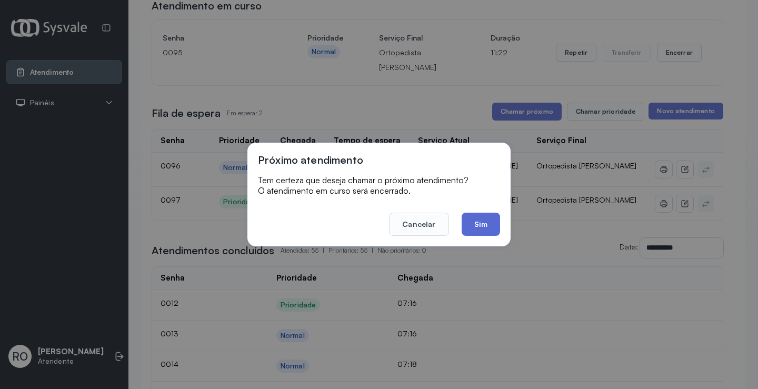
click at [484, 220] on button "Sim" at bounding box center [481, 224] width 38 height 23
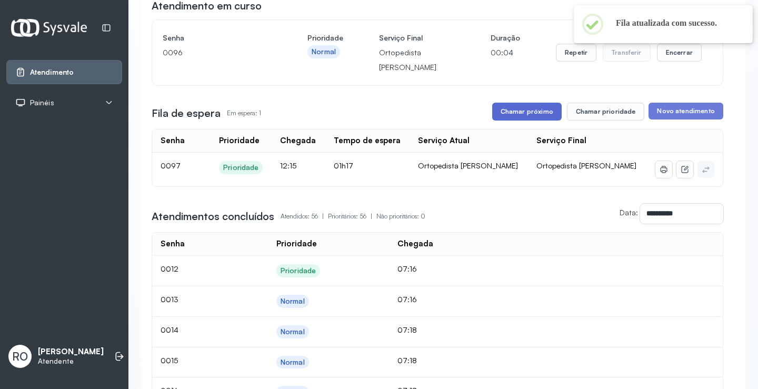
click at [519, 109] on button "Chamar próximo" at bounding box center [527, 112] width 70 height 18
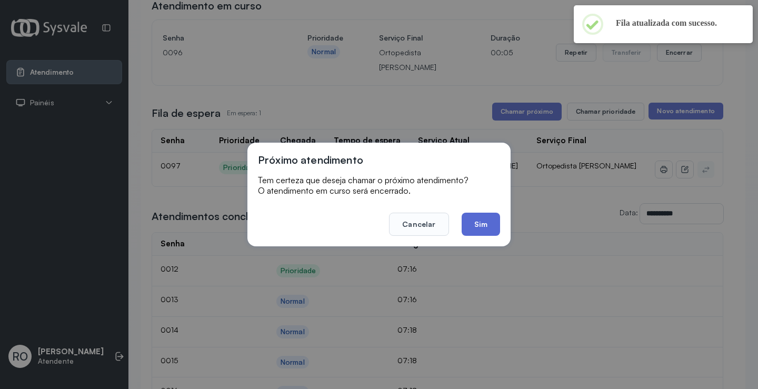
click at [486, 229] on button "Sim" at bounding box center [481, 224] width 38 height 23
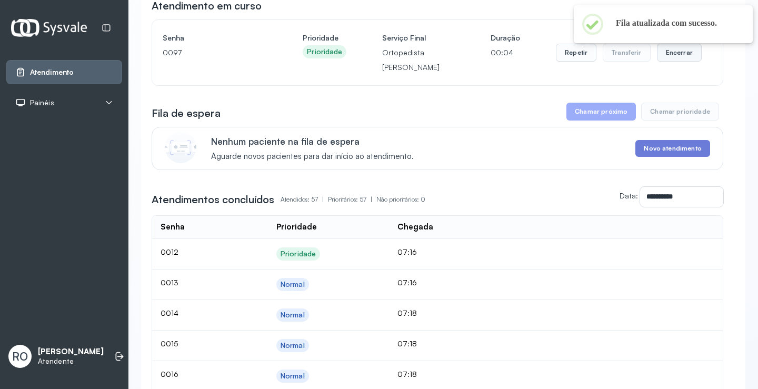
click at [682, 58] on button "Encerrar" at bounding box center [679, 53] width 45 height 18
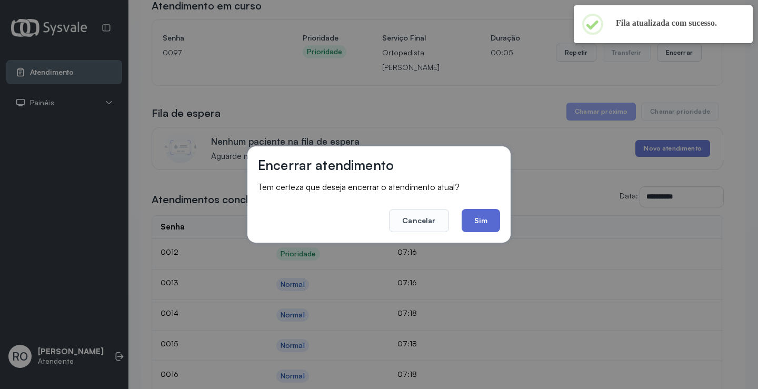
click at [471, 214] on button "Sim" at bounding box center [481, 220] width 38 height 23
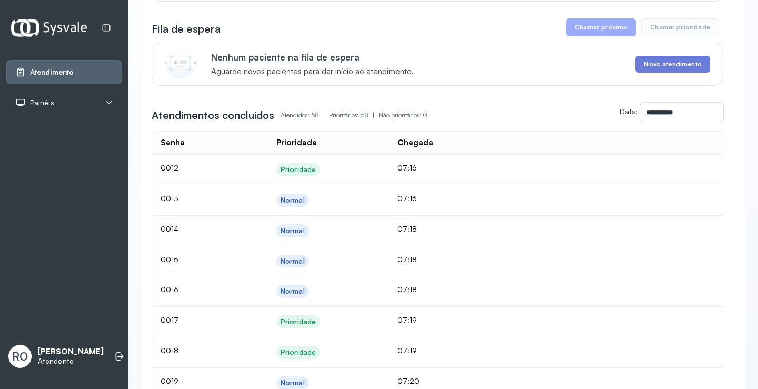
scroll to position [263, 0]
